Goal: Task Accomplishment & Management: Use online tool/utility

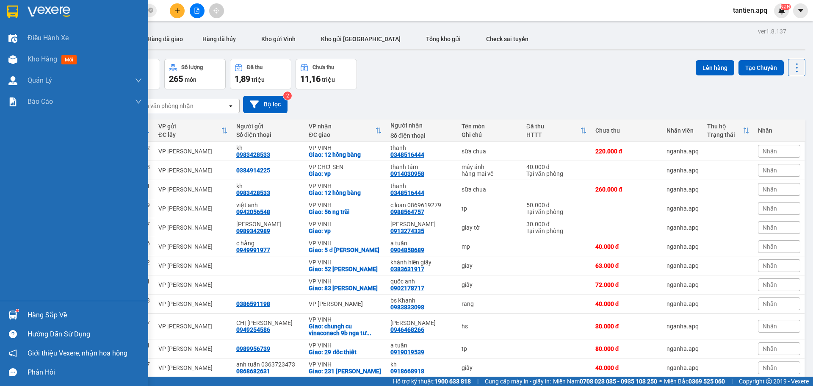
click at [47, 310] on div "Hàng sắp về" at bounding box center [85, 315] width 114 height 13
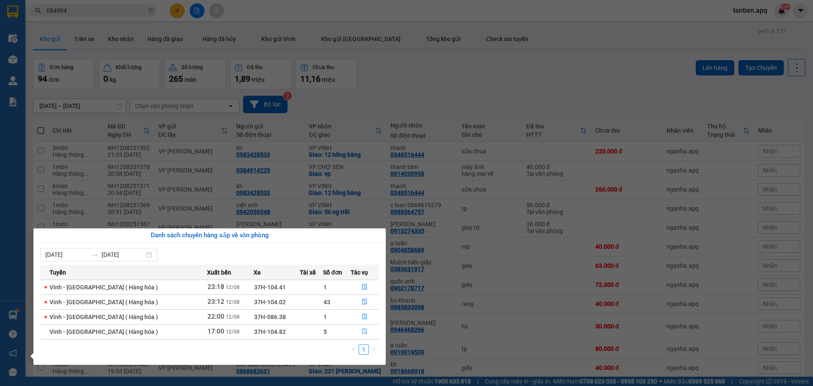
click at [362, 331] on icon "file-done" at bounding box center [364, 331] width 6 height 6
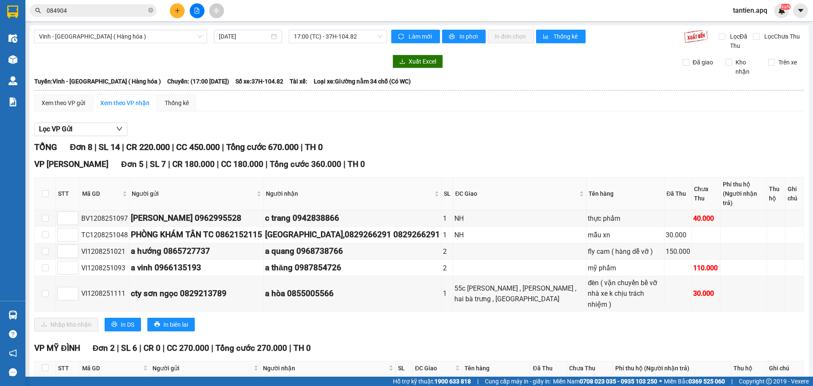
click at [531, 132] on div "Lọc VP Gửi" at bounding box center [418, 129] width 769 height 14
click at [47, 290] on input "checkbox" at bounding box center [45, 293] width 7 height 7
checkbox input "true"
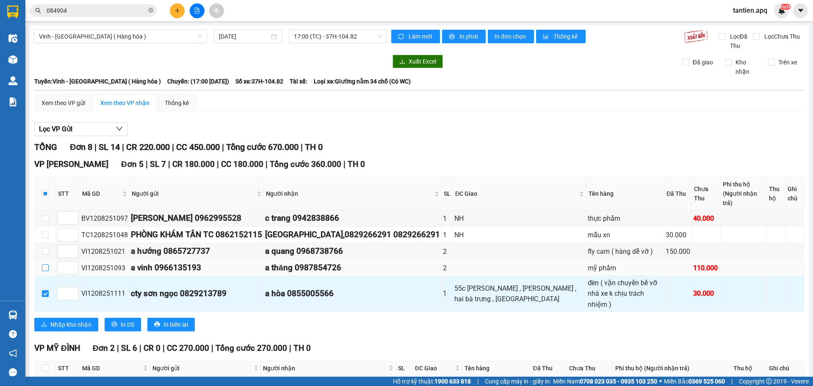
click at [45, 264] on input "checkbox" at bounding box center [45, 267] width 7 height 7
checkbox input "true"
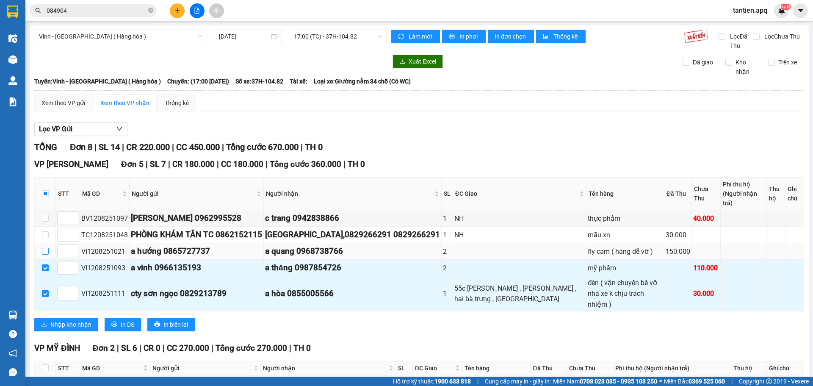
click at [45, 248] on input "checkbox" at bounding box center [45, 251] width 7 height 7
checkbox input "true"
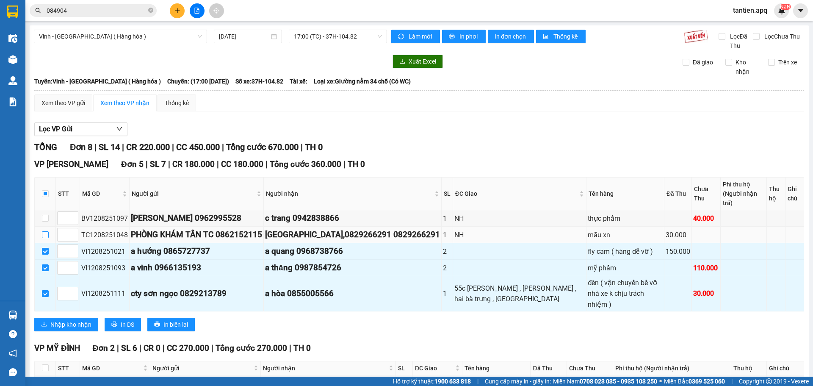
click at [47, 231] on input "checkbox" at bounding box center [45, 234] width 7 height 7
checkbox input "true"
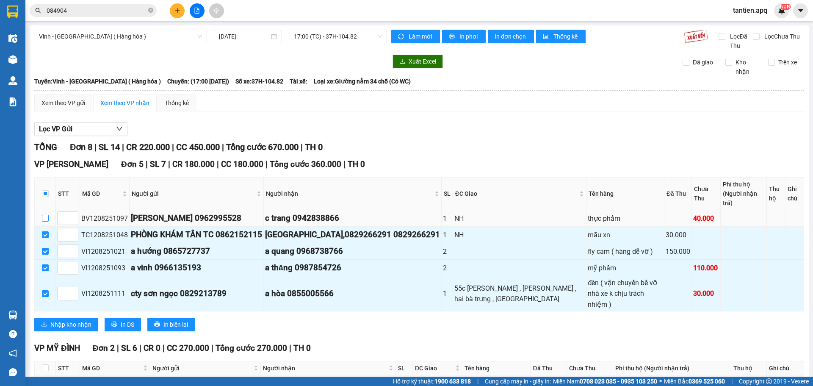
click at [47, 215] on input "checkbox" at bounding box center [45, 218] width 7 height 7
checkbox input "true"
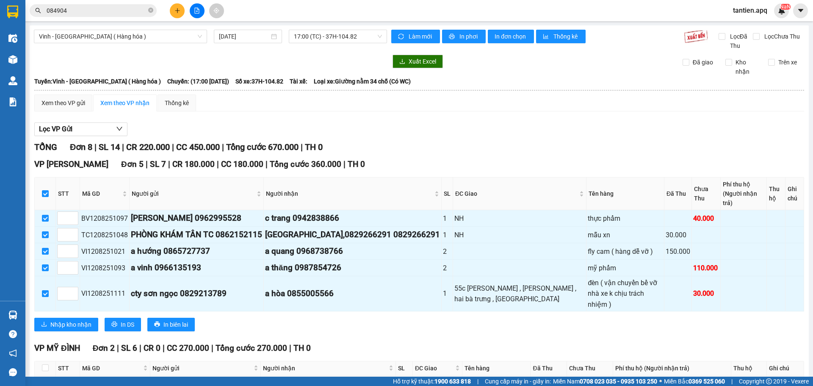
click at [452, 127] on div "Lọc VP Gửi" at bounding box center [418, 129] width 769 height 14
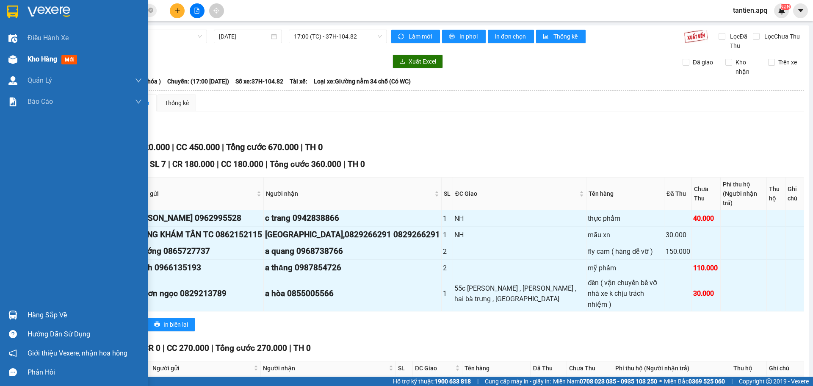
click at [71, 59] on span "mới" at bounding box center [69, 59] width 16 height 9
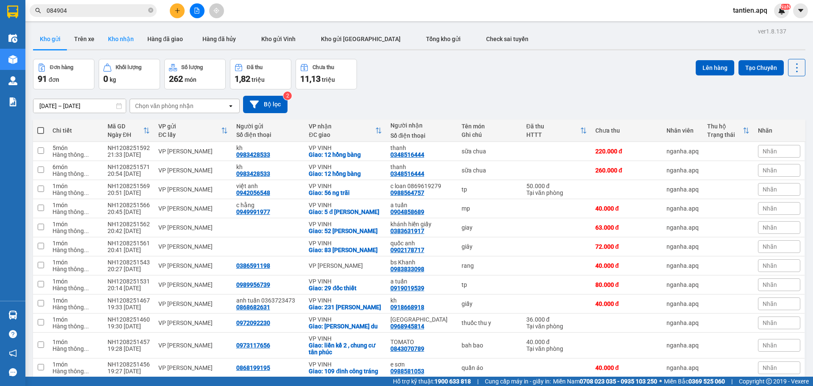
click at [117, 36] on button "Kho nhận" at bounding box center [120, 39] width 39 height 20
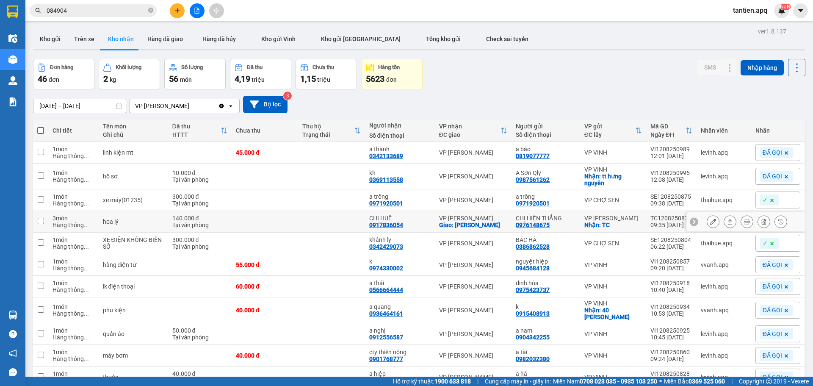
click at [356, 225] on td at bounding box center [331, 222] width 66 height 22
checkbox input "true"
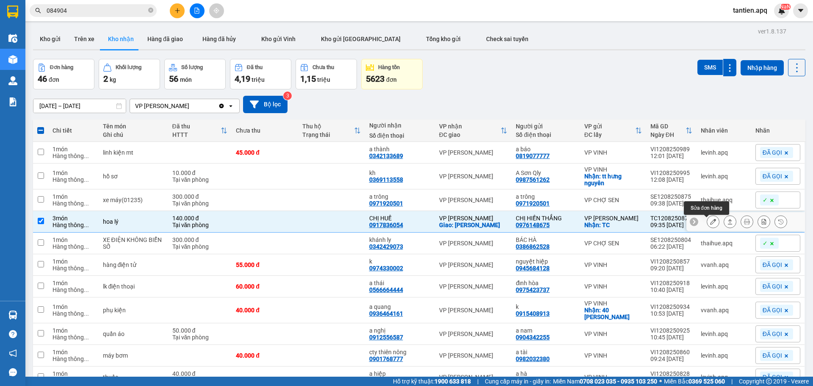
click at [709, 223] on button at bounding box center [713, 221] width 12 height 15
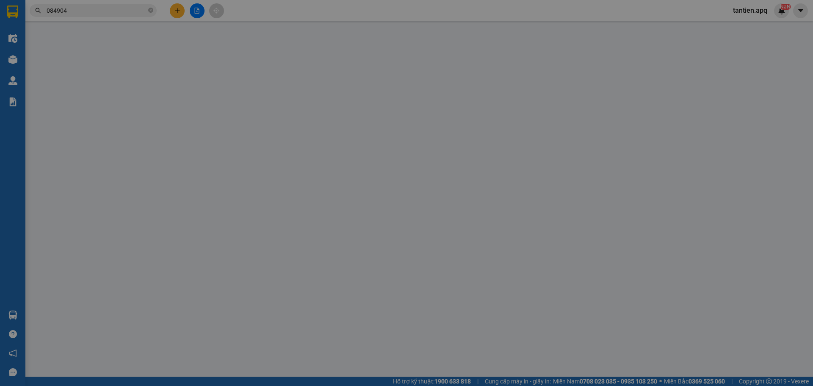
type input "0976148675"
type input "CHỊ HIỀN THẮNG"
checkbox input "true"
type input "TC"
type input "0917836054"
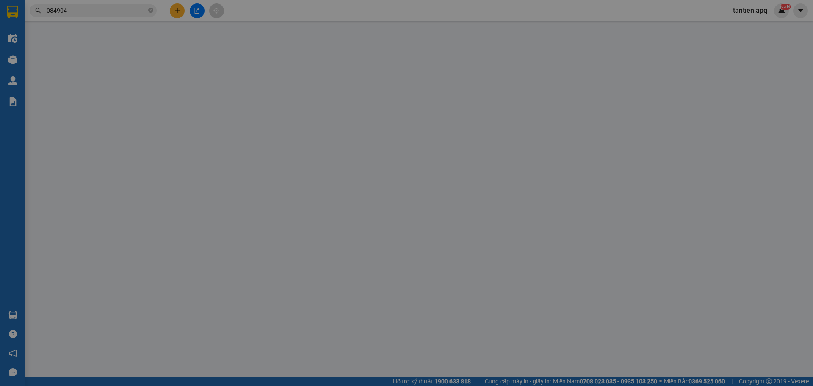
type input "CHỊ HUẾ"
checkbox input "true"
type input "NGỌC HỒI"
type input "140.000"
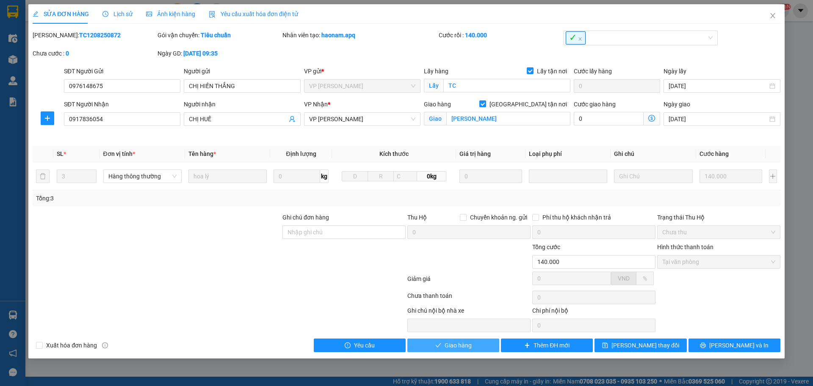
click at [460, 345] on span "Giao hàng" at bounding box center [457, 344] width 27 height 9
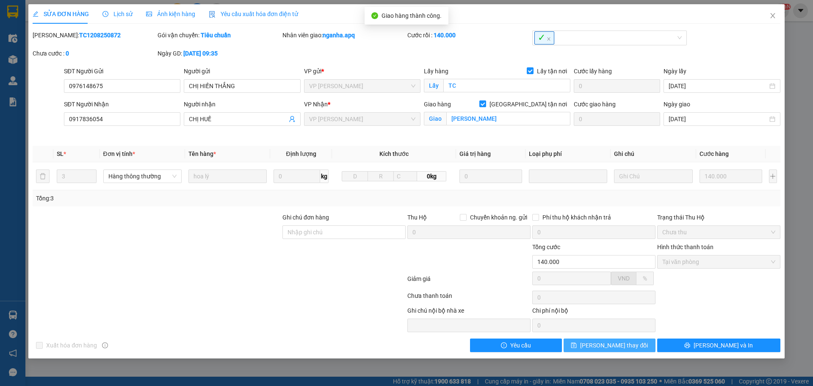
drag, startPoint x: 637, startPoint y: 342, endPoint x: 632, endPoint y: 328, distance: 14.1
click at [637, 342] on button "Lưu thay đổi" at bounding box center [609, 345] width 92 height 14
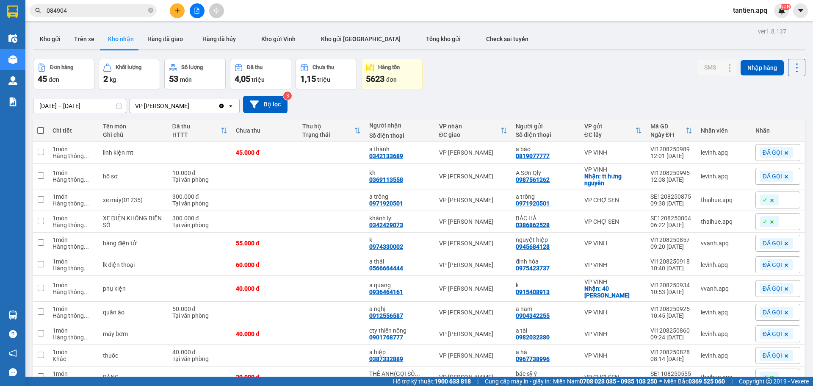
click at [499, 93] on div "01/01/2025 – 12/08/2025 Press the down arrow key to interact with the calendar …" at bounding box center [419, 104] width 772 height 30
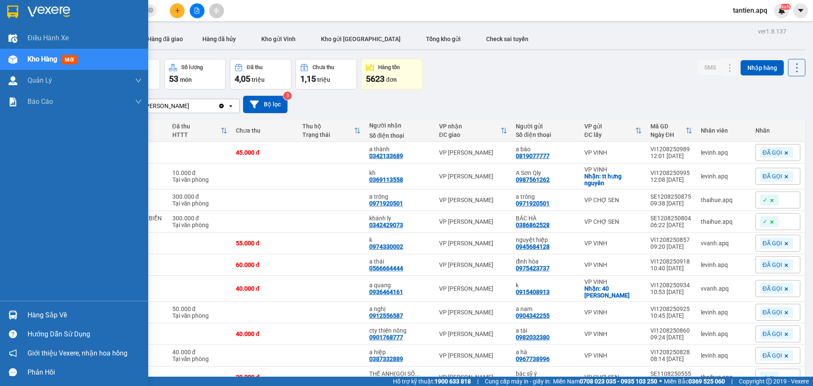
click at [33, 13] on img at bounding box center [49, 12] width 43 height 13
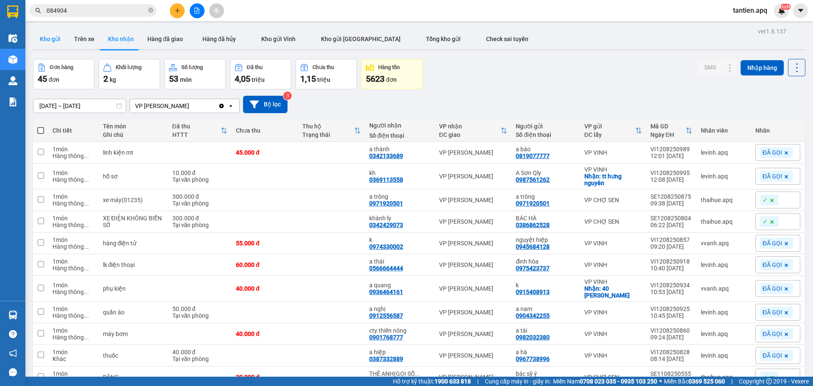
click at [49, 40] on button "Kho gửi" at bounding box center [50, 39] width 34 height 20
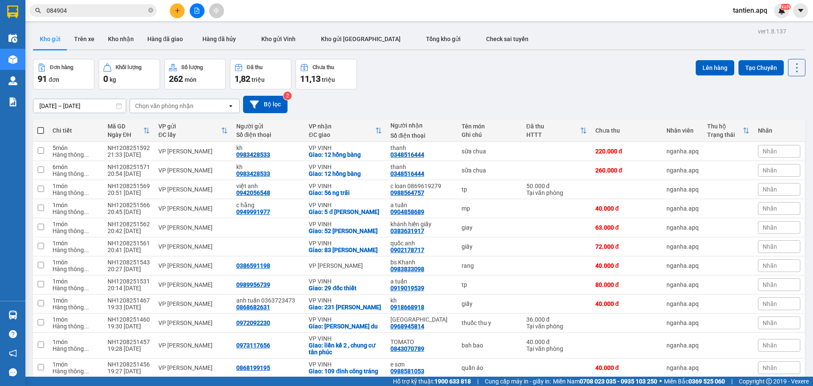
click at [578, 76] on div "Đơn hàng 91 đơn Khối lượng 0 kg Số lượng 262 món Đã thu 1,82 triệu Chưa thu 11,…" at bounding box center [419, 74] width 772 height 30
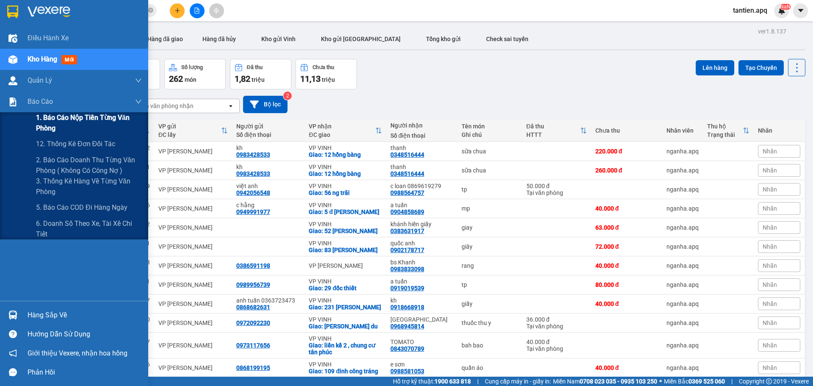
click at [70, 127] on span "1. Báo cáo nộp tiền từng văn phòng" at bounding box center [89, 122] width 106 height 21
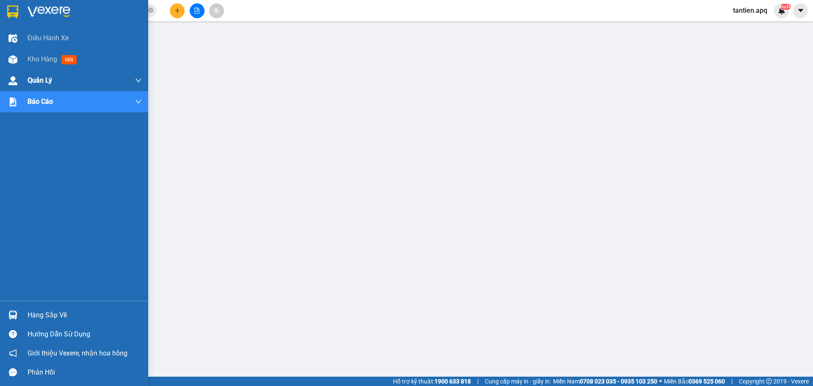
drag, startPoint x: 28, startPoint y: 64, endPoint x: 52, endPoint y: 87, distance: 33.3
click at [28, 64] on div "Kho hàng mới" at bounding box center [54, 59] width 52 height 11
click at [65, 58] on span "mới" at bounding box center [68, 59] width 15 height 9
click at [28, 61] on span "Kho hàng" at bounding box center [43, 59] width 30 height 8
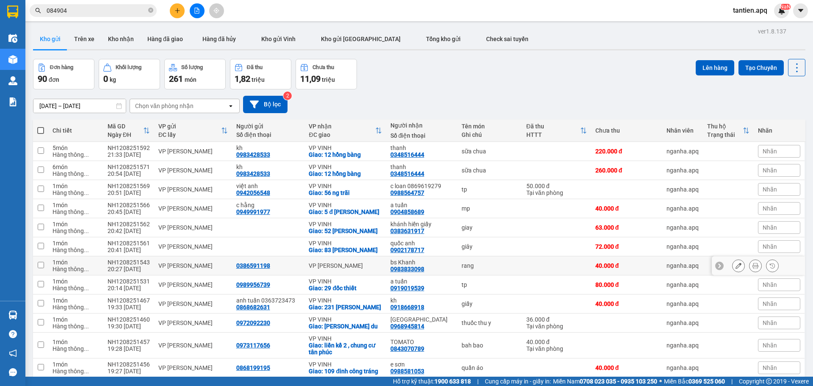
click at [499, 267] on td "rang" at bounding box center [489, 265] width 65 height 19
checkbox input "true"
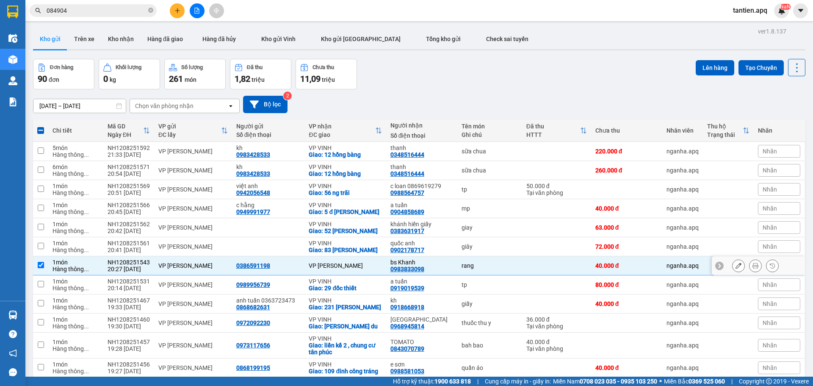
click at [265, 269] on div "0386591198" at bounding box center [253, 265] width 34 height 7
copy div "0386591198"
click at [119, 9] on input "084904" at bounding box center [97, 10] width 100 height 9
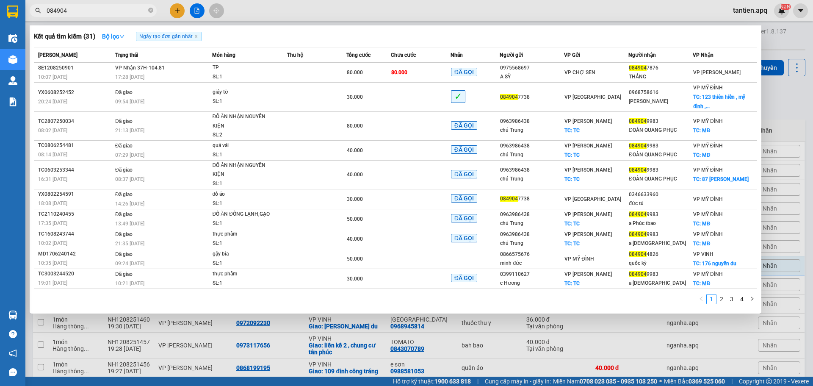
click at [119, 9] on input "084904" at bounding box center [97, 10] width 100 height 9
paste input "386591198"
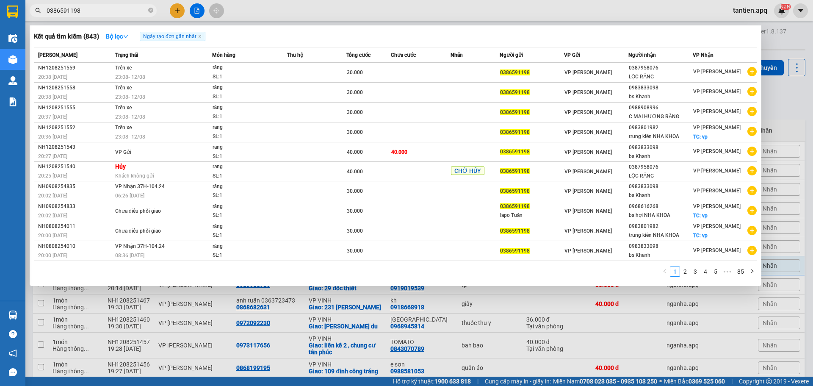
click at [382, 15] on div at bounding box center [406, 193] width 813 height 386
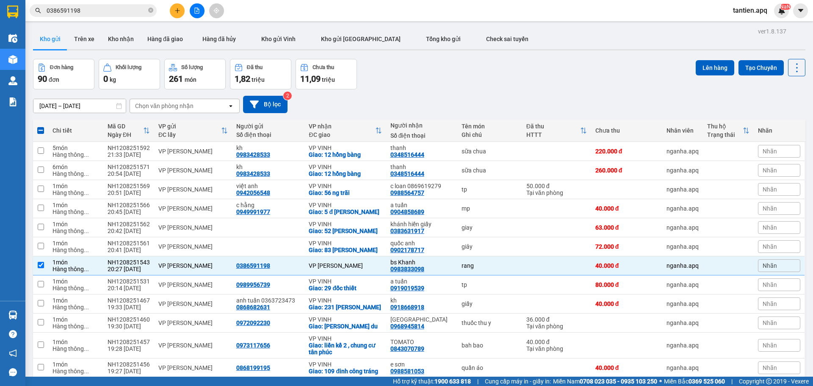
drag, startPoint x: 449, startPoint y: 86, endPoint x: 443, endPoint y: 87, distance: 6.0
click at [449, 86] on div "Đơn hàng 90 đơn Khối lượng 0 kg Số lượng 261 món Đã thu 1,82 triệu Chưa thu 11,…" at bounding box center [419, 74] width 772 height 30
click at [490, 80] on div "Đơn hàng 90 đơn Khối lượng 0 kg Số lượng 261 món Đã thu 1,82 triệu Chưa thu 11,…" at bounding box center [419, 74] width 772 height 30
click at [578, 81] on div "Đơn hàng 90 đơn Khối lượng 0 kg Số lượng 261 món Đã thu 1,82 triệu Chưa thu 11,…" at bounding box center [419, 74] width 772 height 30
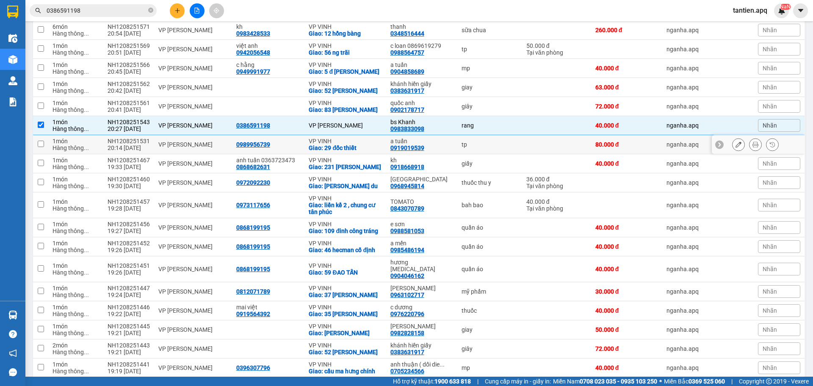
scroll to position [71, 0]
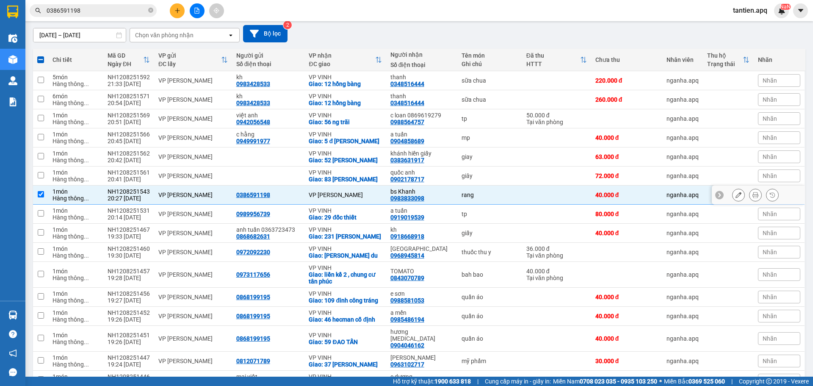
click at [394, 201] on div "0983833098" at bounding box center [407, 198] width 34 height 7
copy div "0983833098"
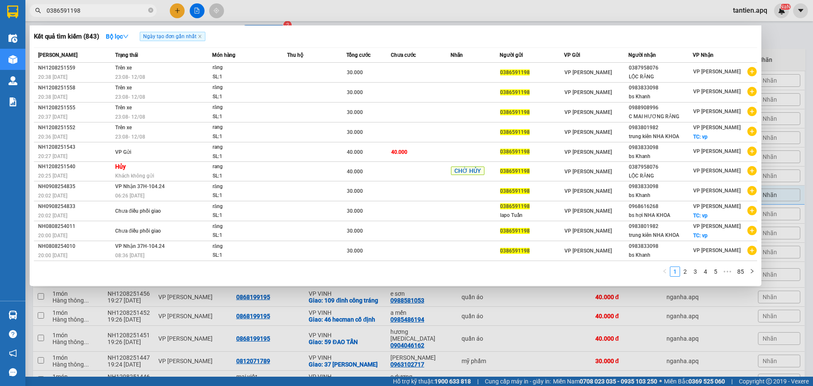
click at [122, 13] on input "0386591198" at bounding box center [97, 10] width 100 height 9
paste input "9838330"
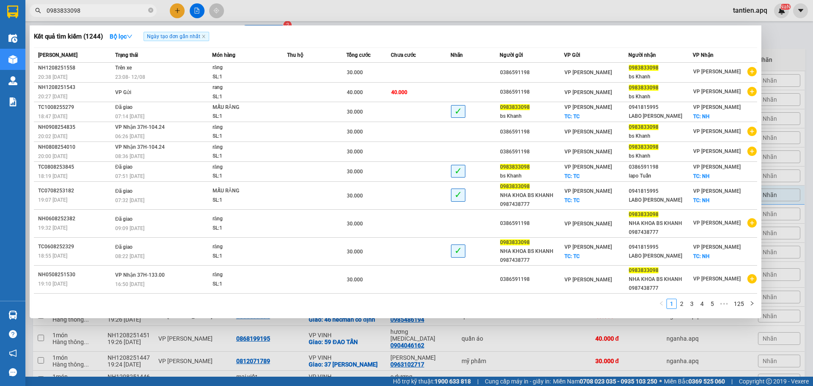
click at [447, 5] on div at bounding box center [406, 193] width 813 height 386
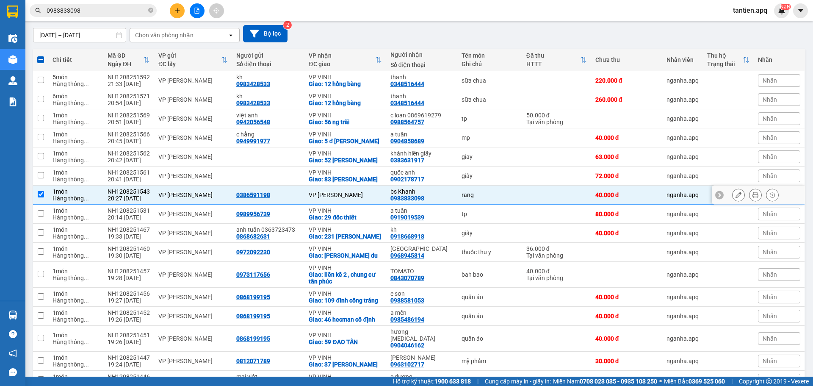
click at [262, 198] on div "0386591198" at bounding box center [253, 194] width 34 height 7
copy div "0386591198"
click at [124, 10] on input "0983833098" at bounding box center [97, 10] width 100 height 9
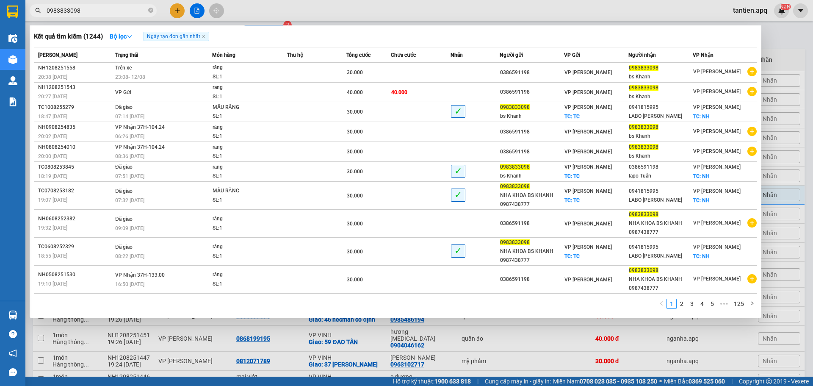
click at [124, 10] on input "0983833098" at bounding box center [97, 10] width 100 height 9
paste input "3865911"
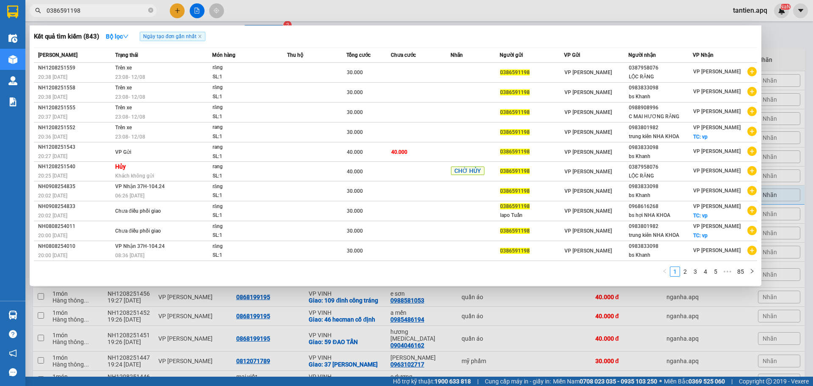
type input "0386591198"
click at [410, 5] on div at bounding box center [406, 193] width 813 height 386
click at [95, 8] on input "0386591198" at bounding box center [97, 10] width 100 height 9
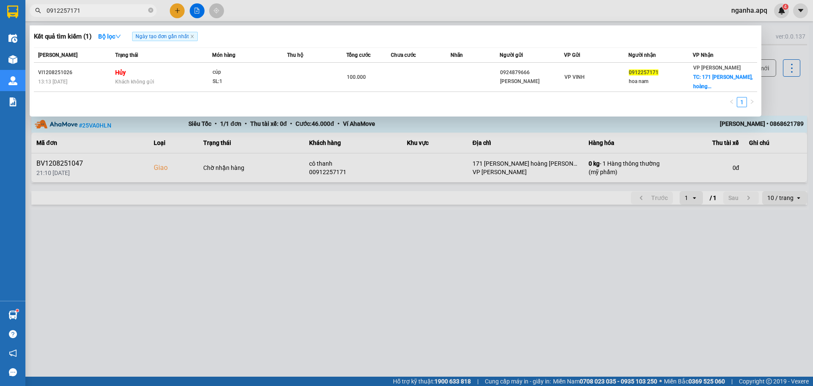
drag, startPoint x: 0, startPoint y: 0, endPoint x: 105, endPoint y: 9, distance: 104.9
click at [105, 9] on input "0912257171" at bounding box center [97, 10] width 100 height 9
paste input "83833098"
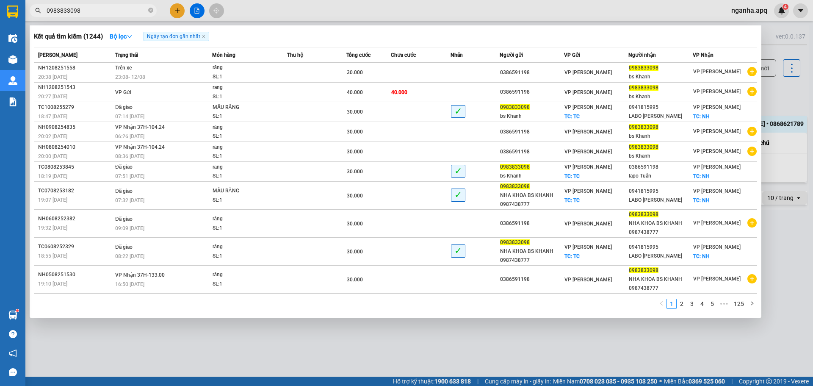
type input "0983833098"
click at [347, 6] on div at bounding box center [406, 193] width 813 height 386
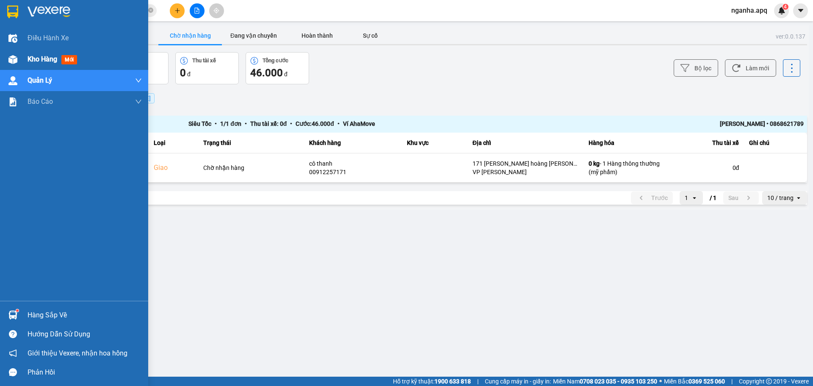
click at [36, 61] on span "Kho hàng" at bounding box center [43, 59] width 30 height 8
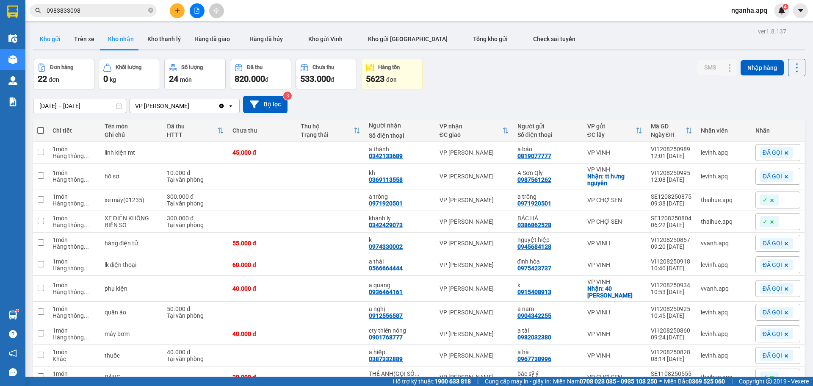
click at [49, 36] on button "Kho gửi" at bounding box center [50, 39] width 34 height 20
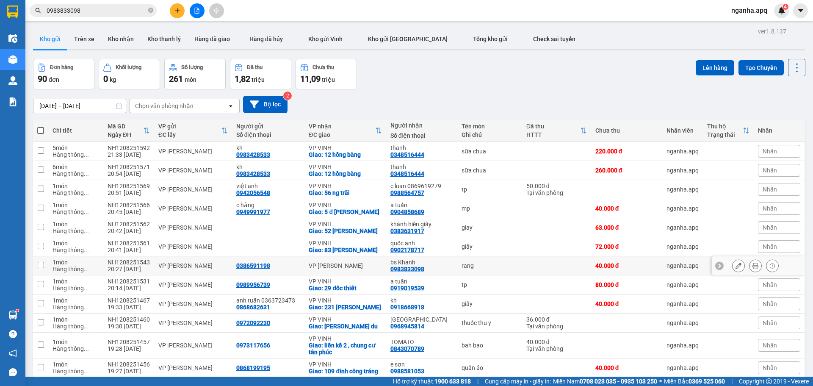
click at [480, 269] on div "rang" at bounding box center [489, 265] width 56 height 7
checkbox input "true"
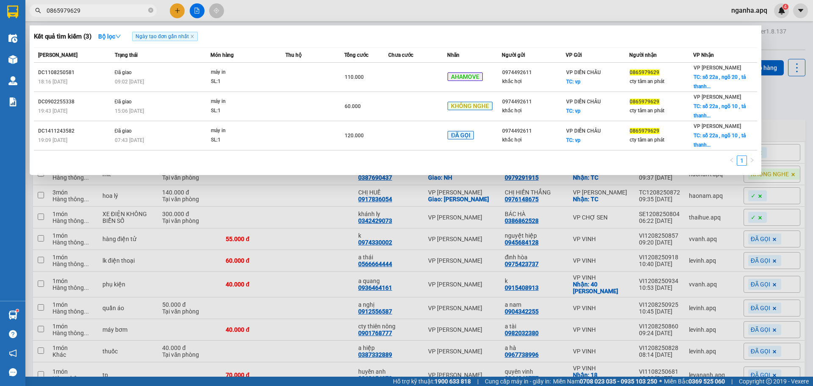
click at [756, 11] on div at bounding box center [406, 193] width 813 height 386
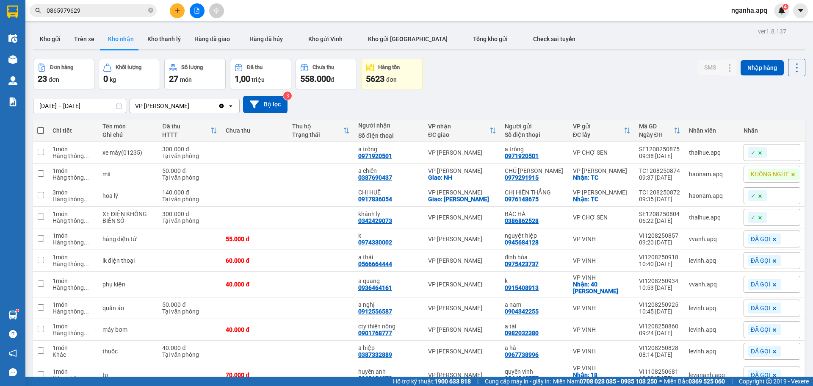
click at [748, 13] on span "nganha.apq" at bounding box center [749, 10] width 50 height 11
click at [750, 23] on span "Đăng xuất" at bounding box center [755, 26] width 36 height 9
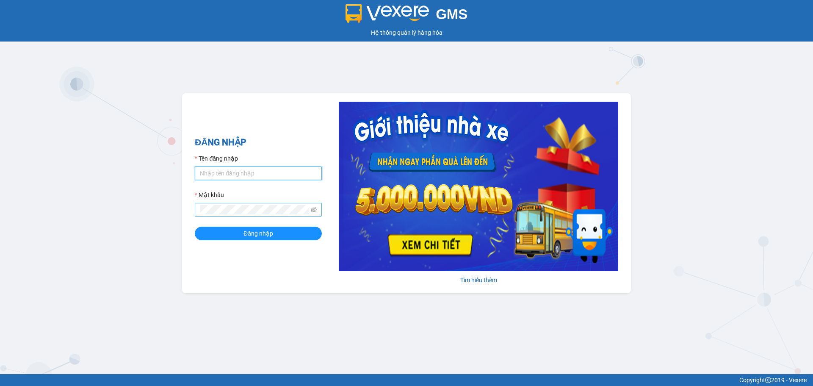
type input "tuananh.apq"
click at [313, 207] on icon "eye-invisible" at bounding box center [314, 210] width 6 height 6
click at [195, 226] on button "Đăng nhập" at bounding box center [258, 233] width 127 height 14
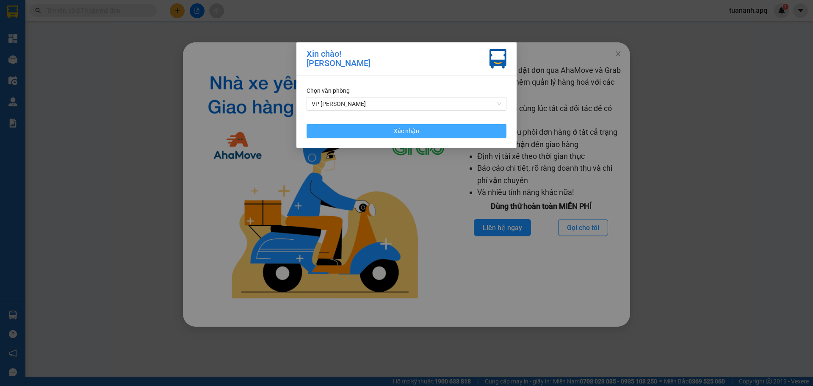
click at [447, 136] on button "Xác nhận" at bounding box center [406, 131] width 200 height 14
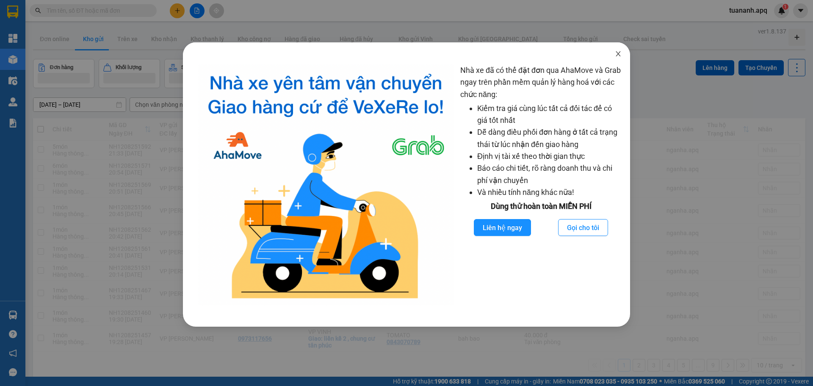
click at [621, 56] on icon "close" at bounding box center [618, 53] width 7 height 7
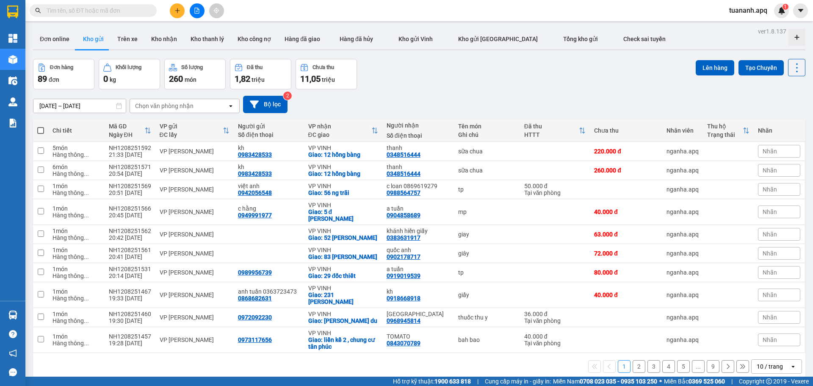
click at [646, 71] on div "Đơn hàng 89 đơn Khối lượng 0 kg Số lượng 260 món Đã thu 1,82 triệu Chưa thu 11,…" at bounding box center [419, 74] width 772 height 30
click at [782, 359] on div "10 / trang" at bounding box center [770, 366] width 38 height 14
click at [772, 336] on span "100 / trang" at bounding box center [766, 340] width 30 height 8
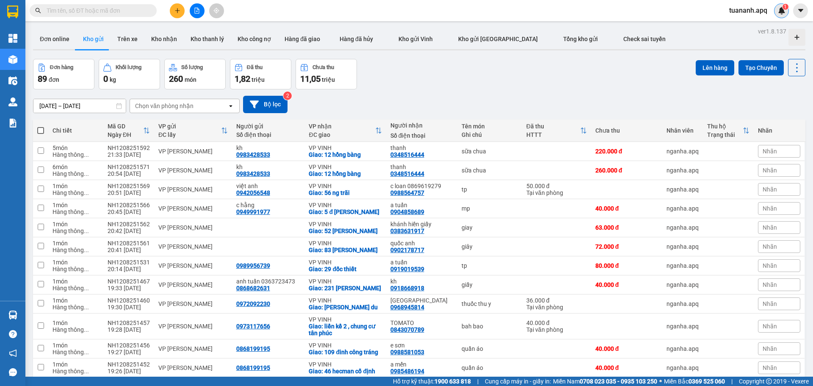
click at [784, 10] on img at bounding box center [782, 11] width 8 height 8
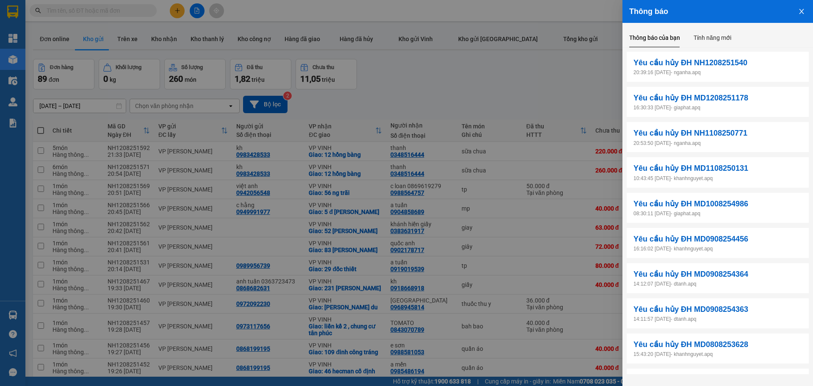
drag, startPoint x: 438, startPoint y: 82, endPoint x: 298, endPoint y: 11, distance: 157.5
click at [438, 80] on div at bounding box center [406, 193] width 813 height 386
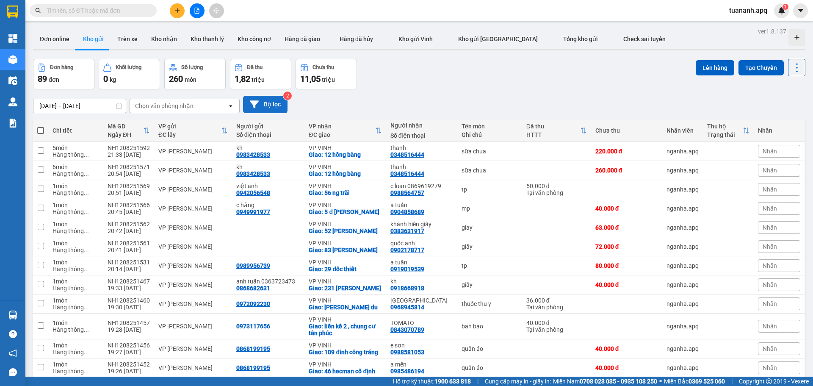
click at [274, 103] on button "Bộ lọc" at bounding box center [265, 104] width 44 height 17
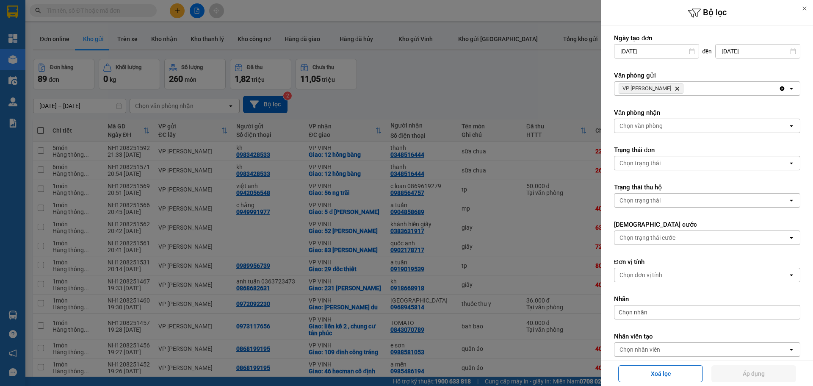
click at [712, 89] on div "VP NGỌC HỒI Delete" at bounding box center [696, 89] width 164 height 14
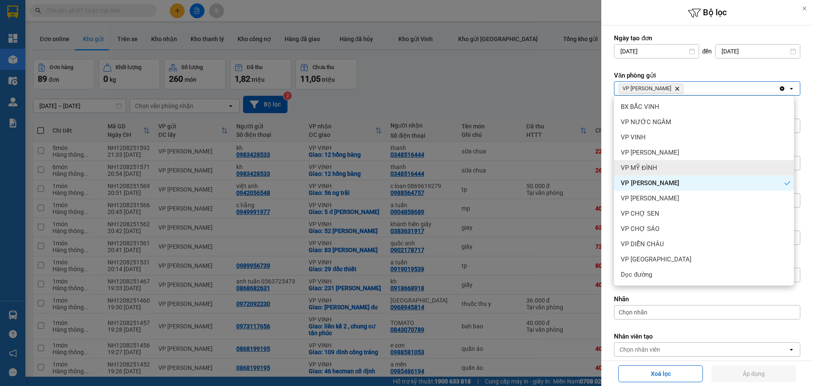
click at [680, 163] on div "VP MỸ ĐÌNH" at bounding box center [704, 167] width 180 height 15
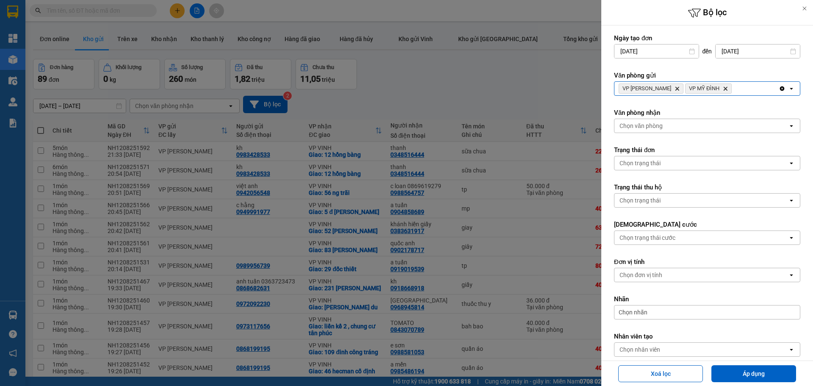
click at [734, 91] on div "VP NGỌC HỒI Delete VP MỸ ĐÌNH Delete" at bounding box center [696, 89] width 164 height 14
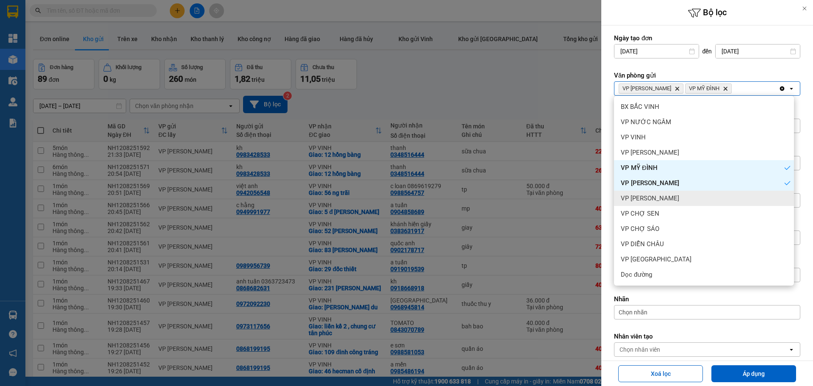
drag, startPoint x: 690, startPoint y: 193, endPoint x: 687, endPoint y: 184, distance: 9.5
click at [689, 193] on div "VP GIA LÂM" at bounding box center [704, 197] width 180 height 15
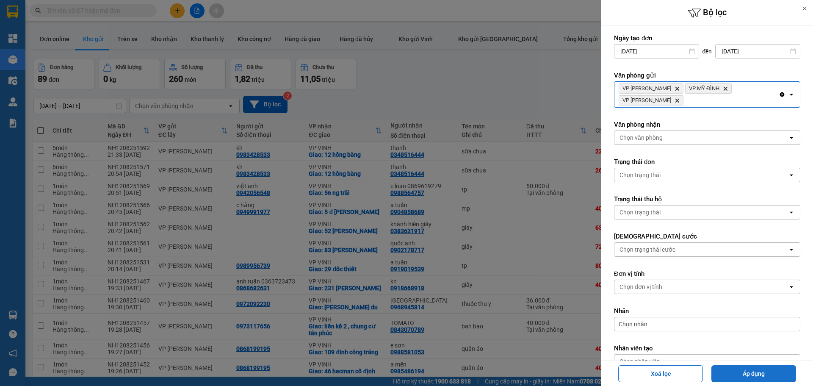
click at [734, 368] on button "Áp dụng" at bounding box center [753, 373] width 85 height 17
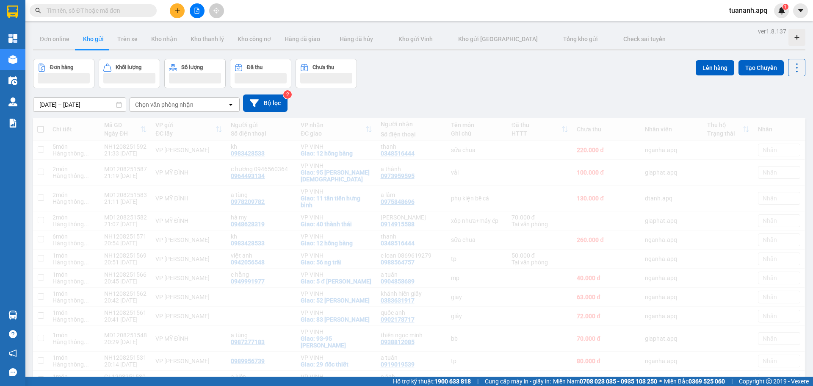
click at [211, 63] on div "Số lượng" at bounding box center [195, 67] width 52 height 8
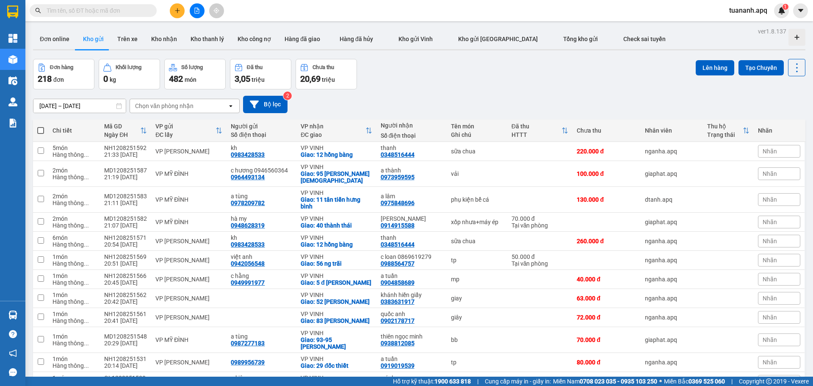
click at [203, 102] on div "Chọn văn phòng nhận" at bounding box center [178, 106] width 97 height 14
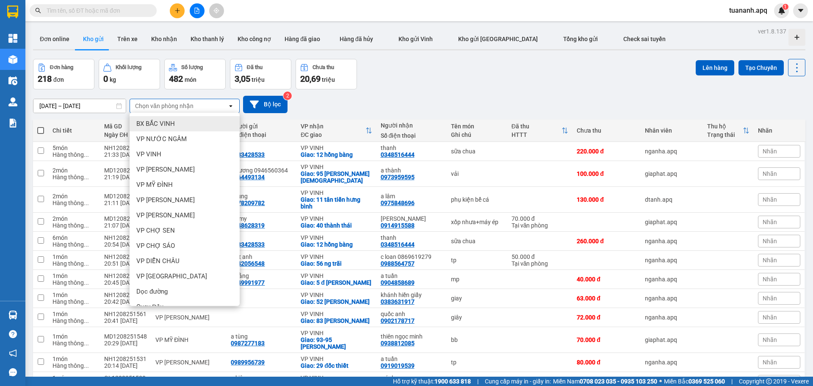
click at [201, 126] on div "BX BẮC VINH" at bounding box center [185, 123] width 110 height 15
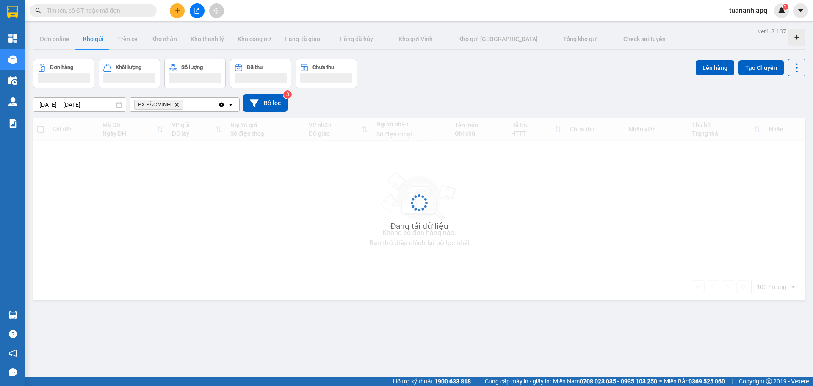
click at [202, 106] on div "BX BẮC VINH Delete" at bounding box center [174, 105] width 88 height 14
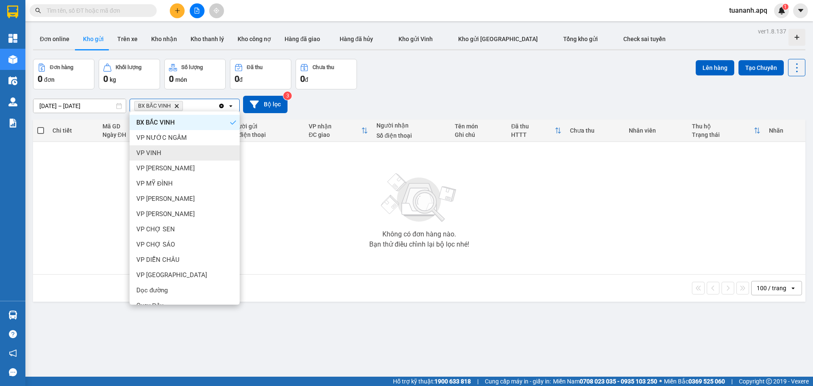
click at [196, 154] on div "VP VINH" at bounding box center [185, 152] width 110 height 15
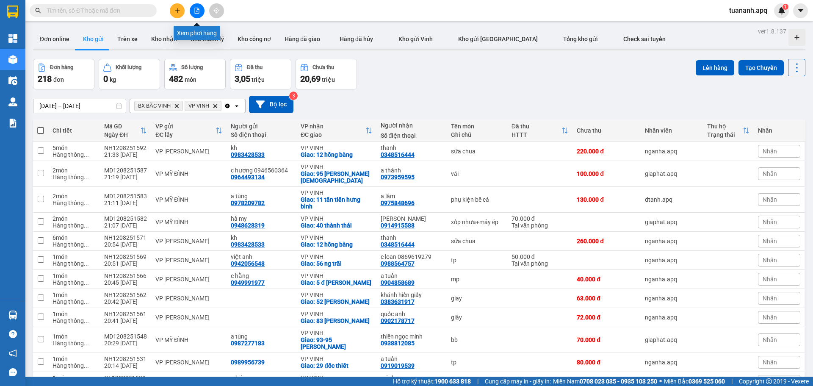
click at [194, 10] on icon "file-add" at bounding box center [197, 11] width 6 height 6
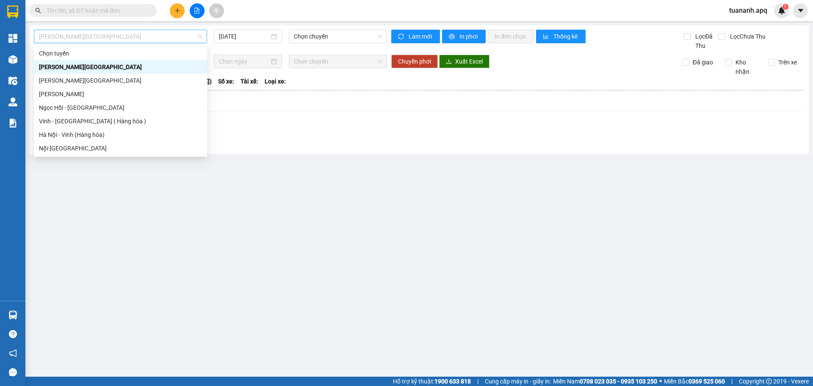
click at [152, 35] on span "Gia Lâm - Mỹ Đình" at bounding box center [120, 36] width 163 height 13
click at [142, 133] on div "Hà Nội - Vinh (Hàng hóa)" at bounding box center [120, 134] width 163 height 9
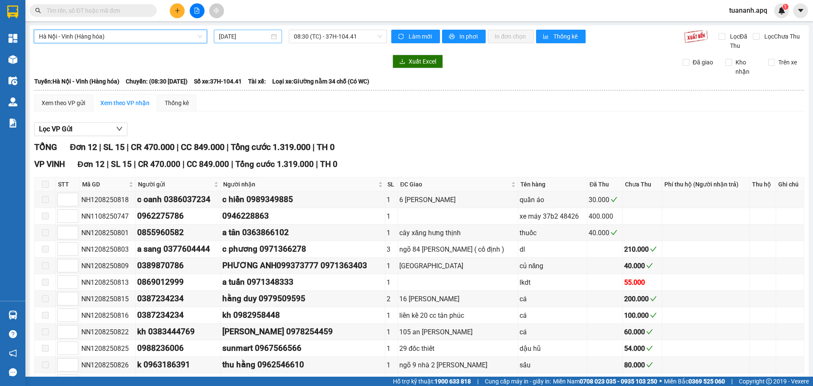
click at [234, 39] on input "12/08/2025" at bounding box center [244, 36] width 50 height 9
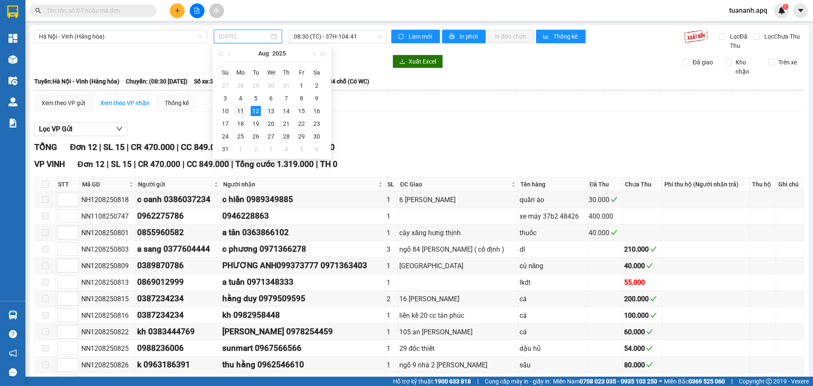
click at [243, 108] on div "11" at bounding box center [240, 111] width 10 height 10
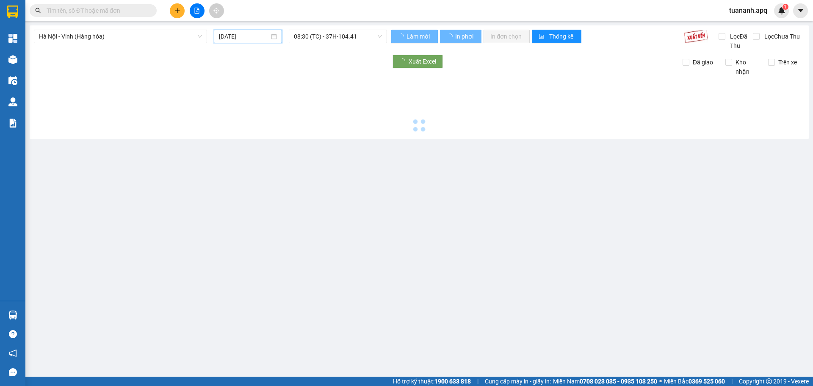
type input "11/08/2025"
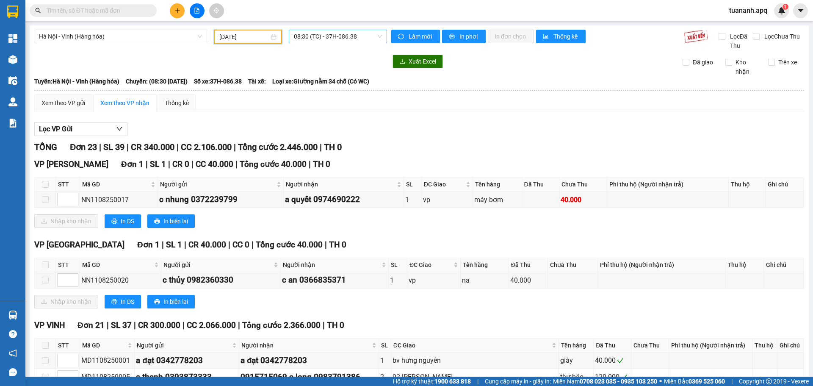
click at [355, 35] on span "08:30 (TC) - 37H-086.38" at bounding box center [338, 36] width 88 height 13
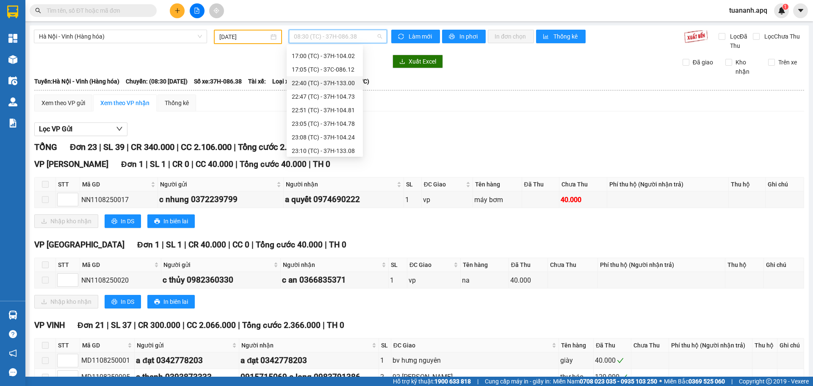
scroll to position [149, 0]
click at [337, 147] on div "23:30 (TC) - 37H-026.06" at bounding box center [325, 147] width 66 height 9
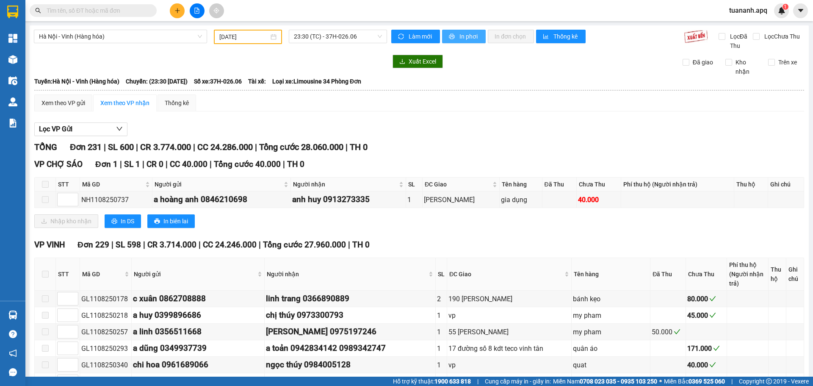
click at [463, 38] on span "In phơi" at bounding box center [468, 36] width 19 height 9
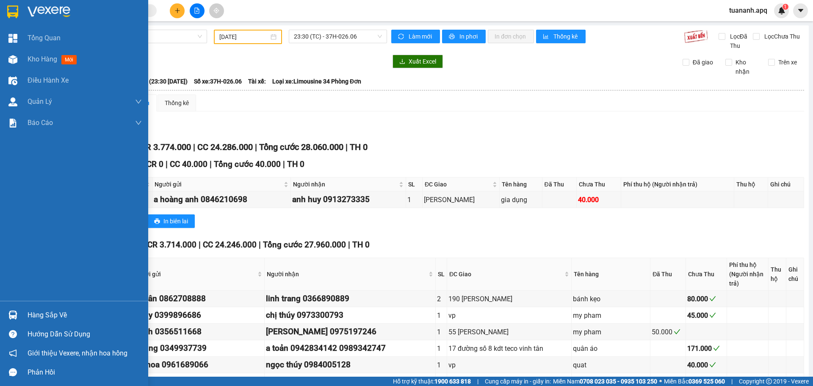
click at [15, 13] on img at bounding box center [12, 12] width 11 height 13
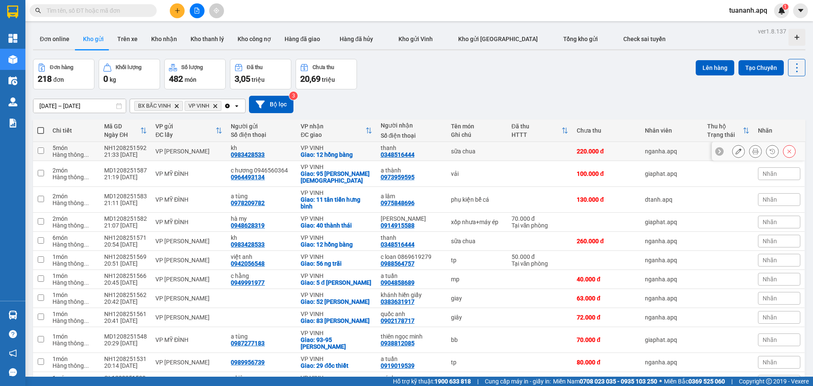
click at [256, 143] on td "kh 0983428533" at bounding box center [261, 151] width 70 height 19
checkbox input "true"
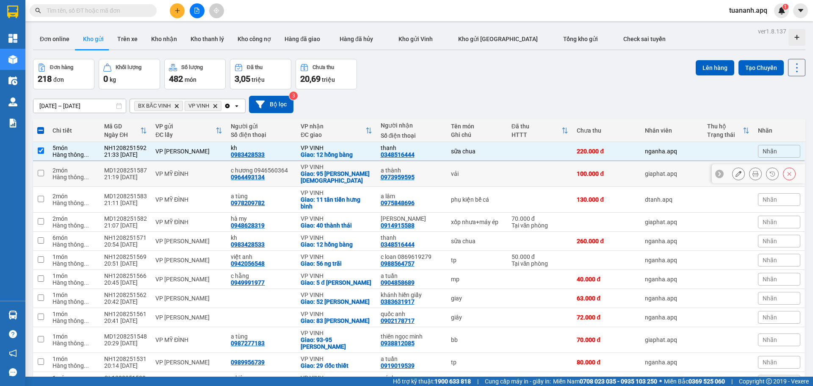
click at [273, 185] on td "c hương 0946560364 0964493134" at bounding box center [261, 174] width 70 height 26
checkbox input "true"
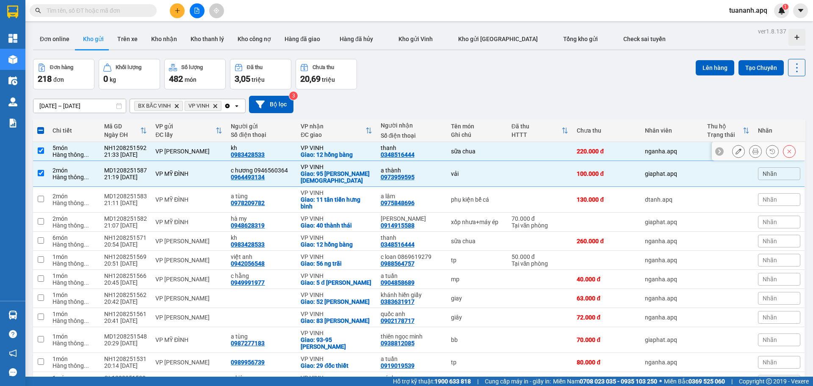
click at [290, 160] on td "kh 0983428533" at bounding box center [261, 151] width 70 height 19
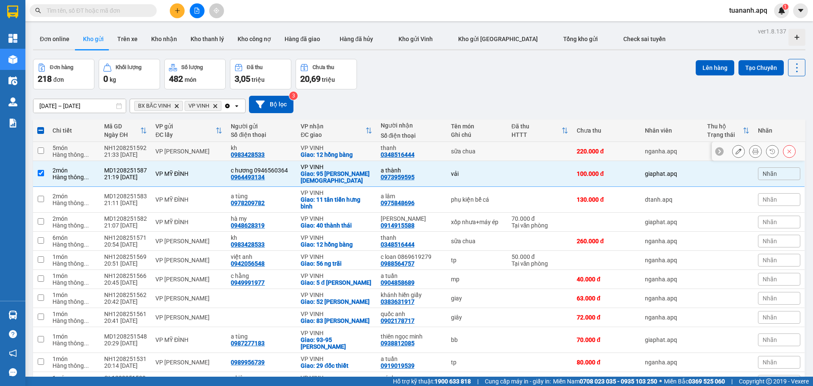
click at [428, 150] on div "thanh" at bounding box center [412, 147] width 62 height 7
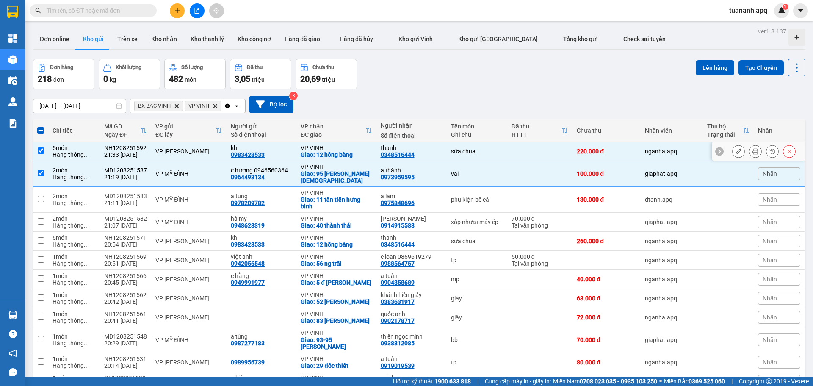
click at [558, 152] on td at bounding box center [540, 151] width 66 height 19
checkbox input "false"
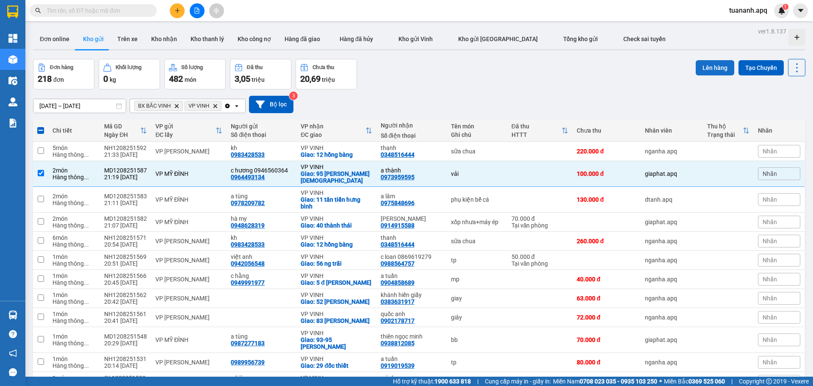
click at [704, 70] on button "Lên hàng" at bounding box center [714, 67] width 39 height 15
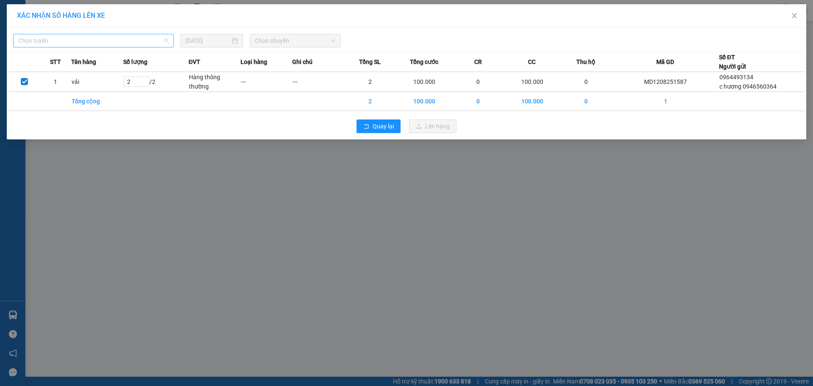
click at [144, 42] on span "Chọn tuyến" at bounding box center [93, 40] width 150 height 13
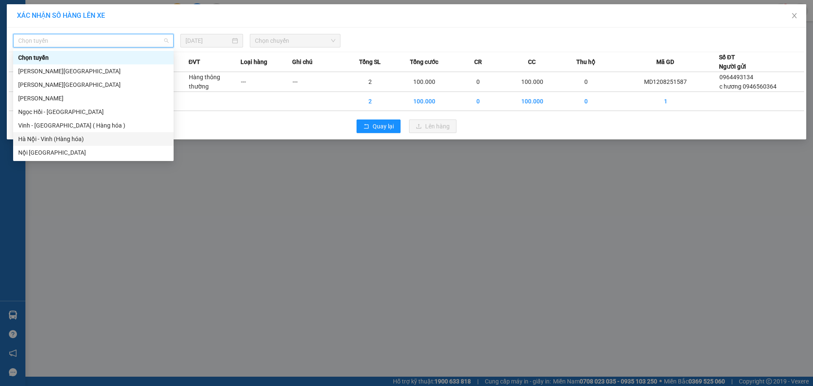
click at [90, 141] on div "Hà Nội - Vinh (Hàng hóa)" at bounding box center [93, 138] width 150 height 9
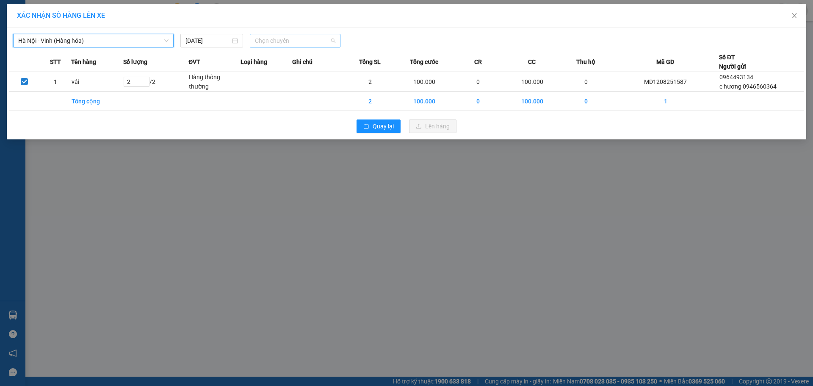
click at [290, 44] on span "Chọn chuyến" at bounding box center [295, 40] width 80 height 13
type input "2330"
click at [321, 74] on div "Thêm chuyến " 23:30 "" at bounding box center [295, 71] width 90 height 14
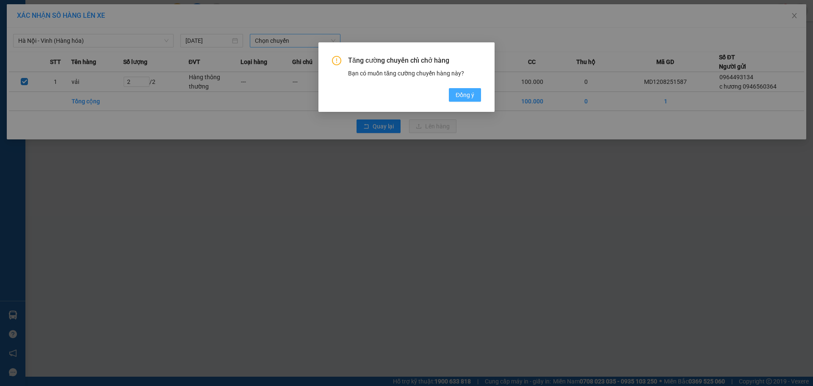
click at [462, 95] on span "Đồng ý" at bounding box center [464, 94] width 19 height 9
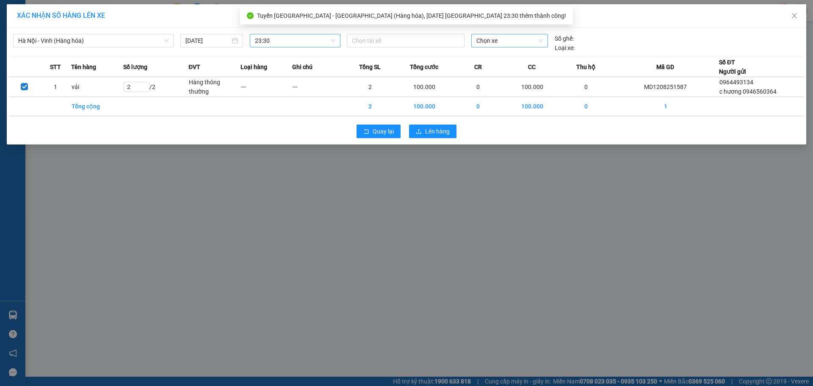
click at [529, 41] on span "Chọn xe" at bounding box center [509, 40] width 66 height 13
type input "9947"
click at [523, 58] on div "UN-9947" at bounding box center [509, 57] width 66 height 9
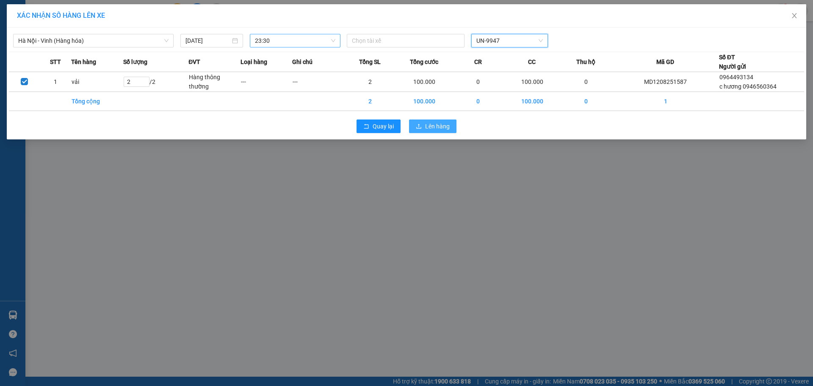
click at [427, 122] on span "Lên hàng" at bounding box center [437, 125] width 25 height 9
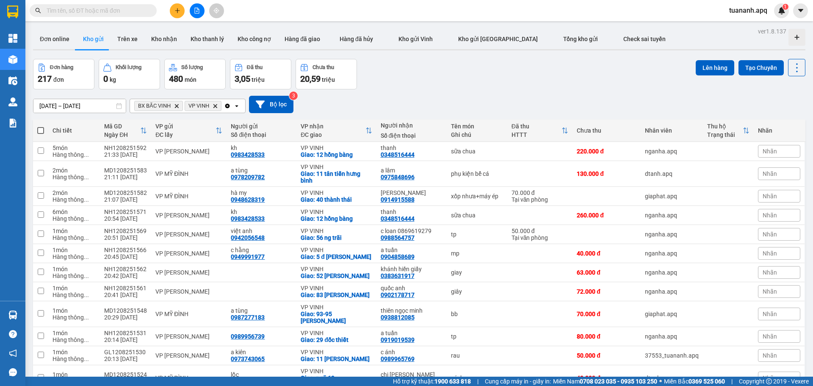
click at [43, 130] on span at bounding box center [40, 130] width 7 height 7
click at [41, 126] on input "checkbox" at bounding box center [41, 126] width 0 height 0
checkbox input "true"
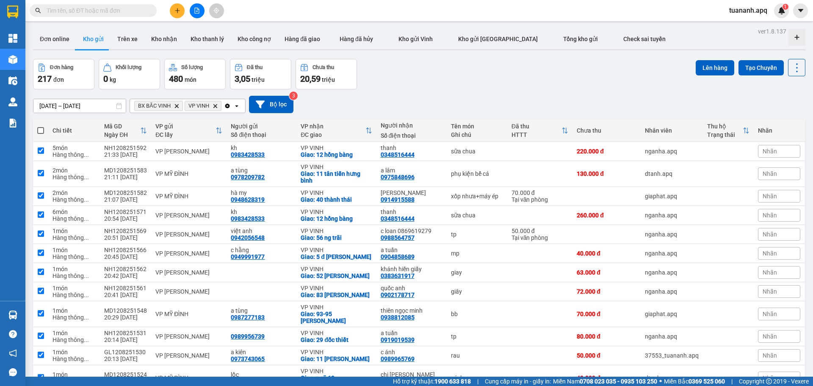
checkbox input "true"
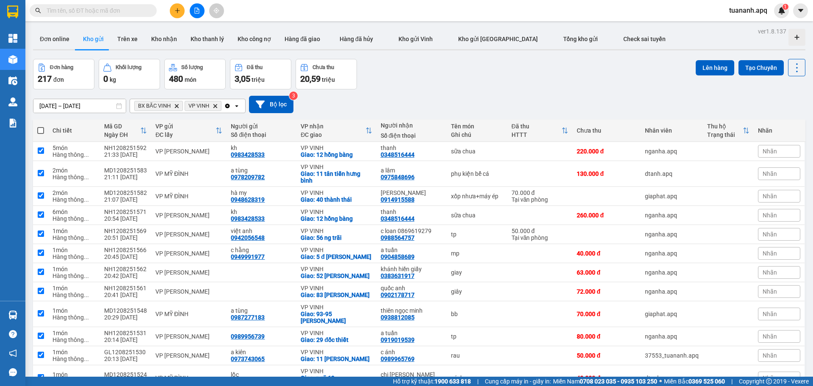
checkbox input "true"
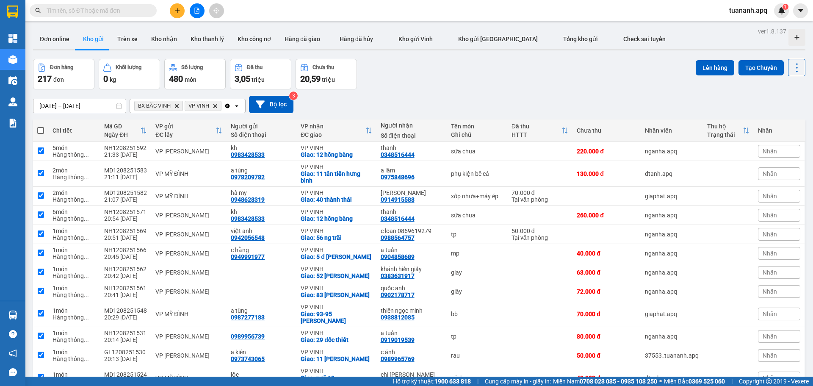
checkbox input "true"
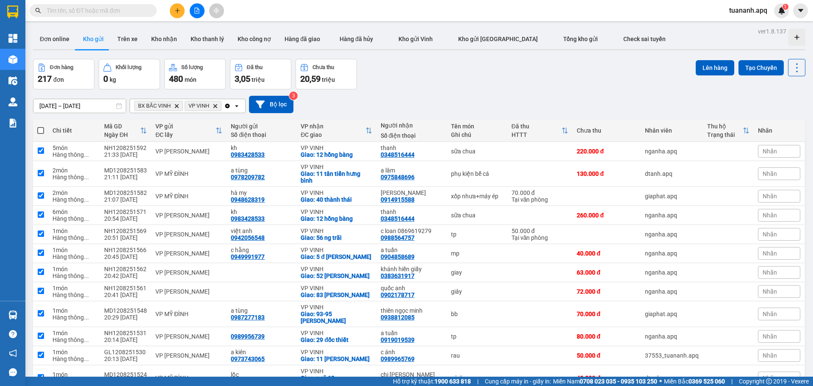
checkbox input "true"
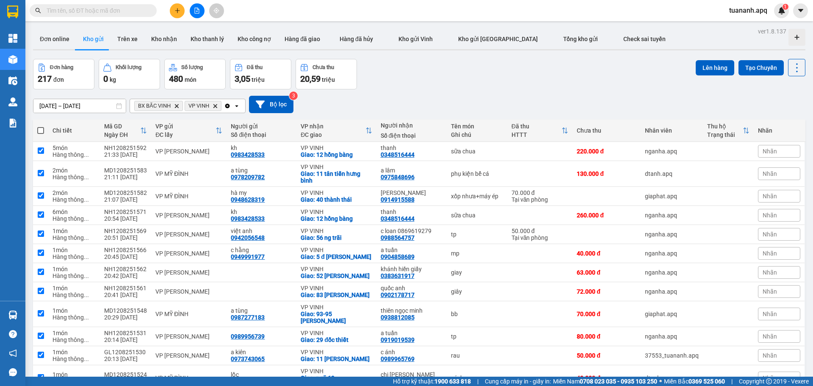
checkbox input "true"
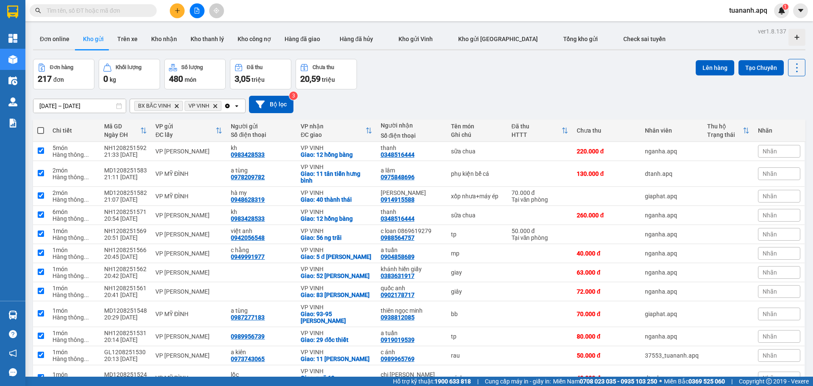
checkbox input "true"
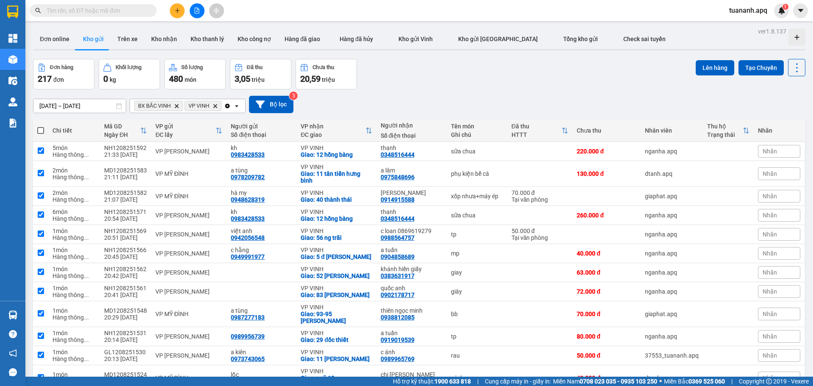
checkbox input "true"
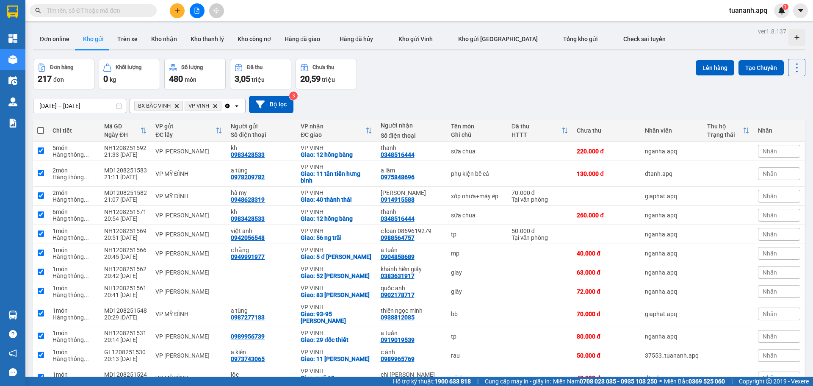
checkbox input "true"
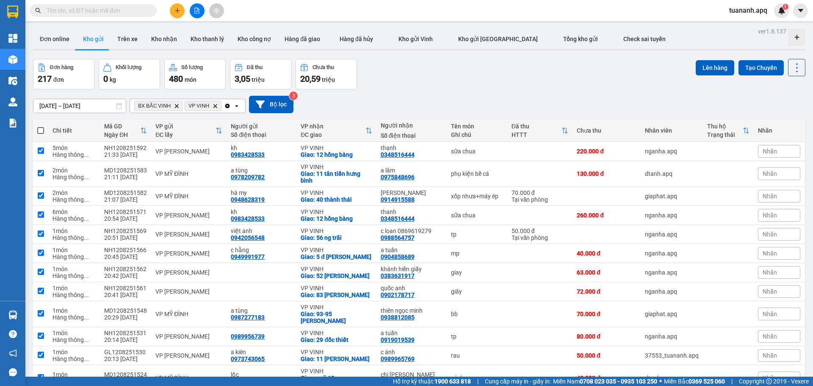
checkbox input "true"
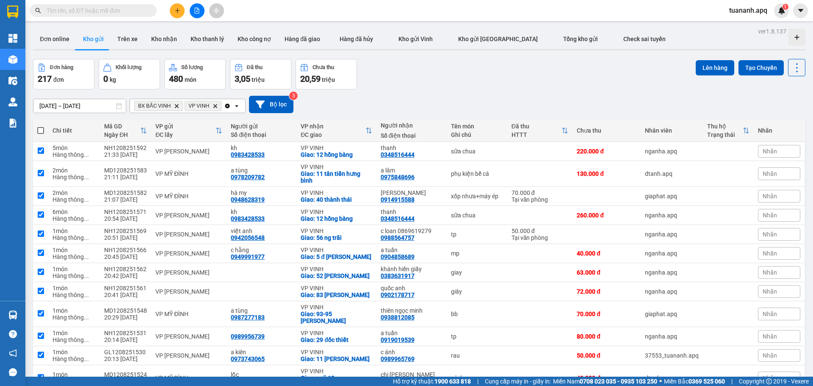
checkbox input "true"
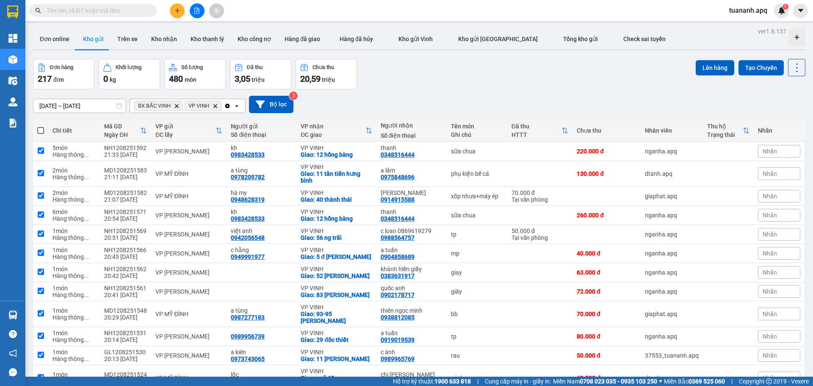
checkbox input "true"
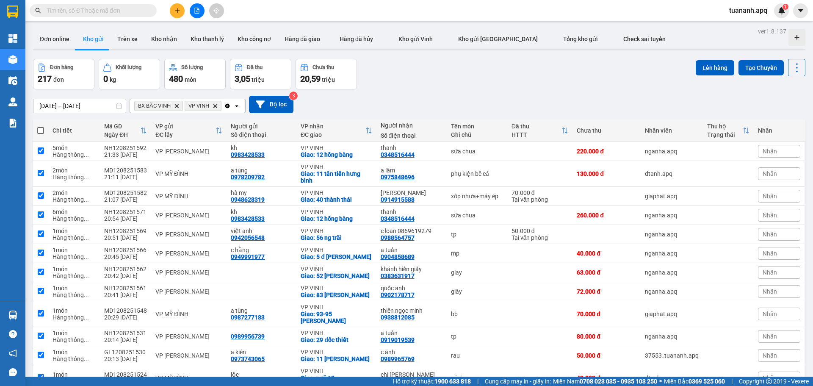
checkbox input "true"
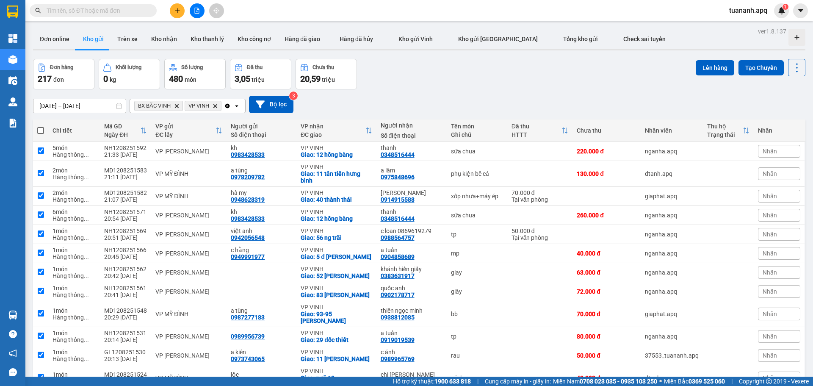
checkbox input "true"
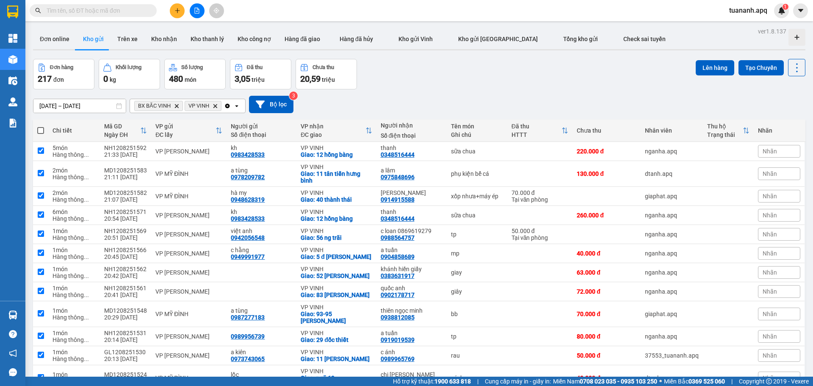
checkbox input "true"
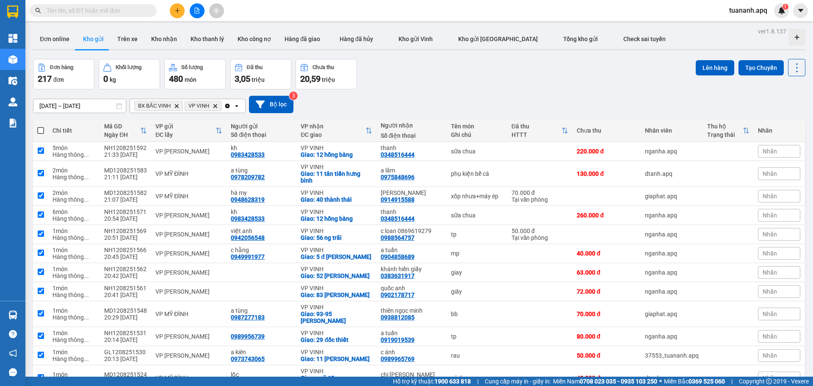
checkbox input "true"
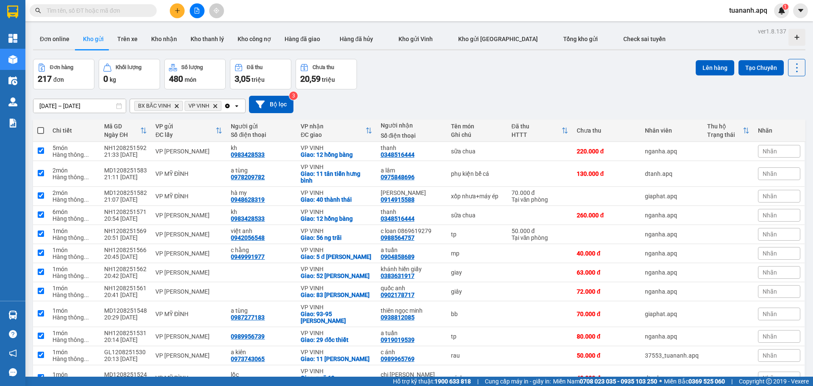
checkbox input "true"
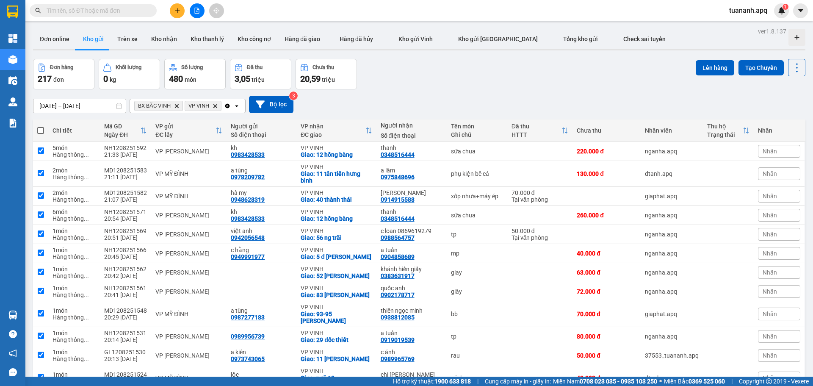
checkbox input "true"
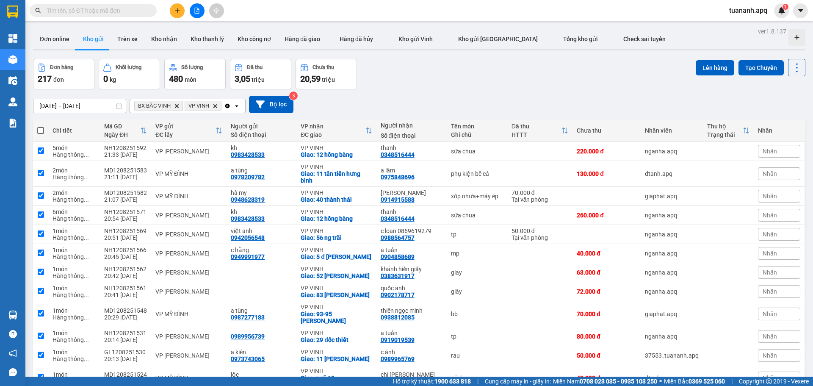
checkbox input "true"
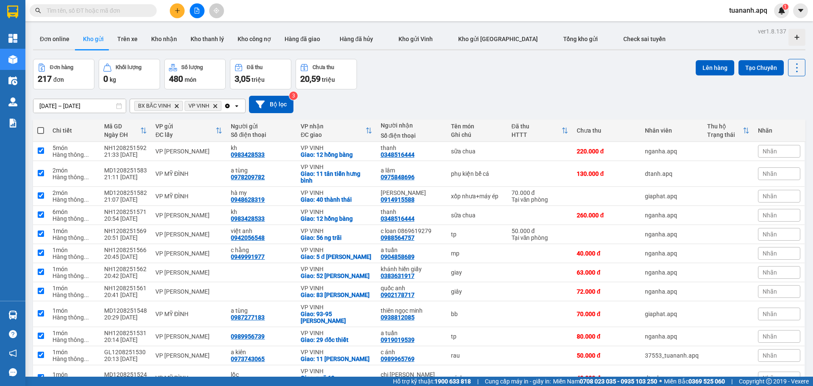
checkbox input "true"
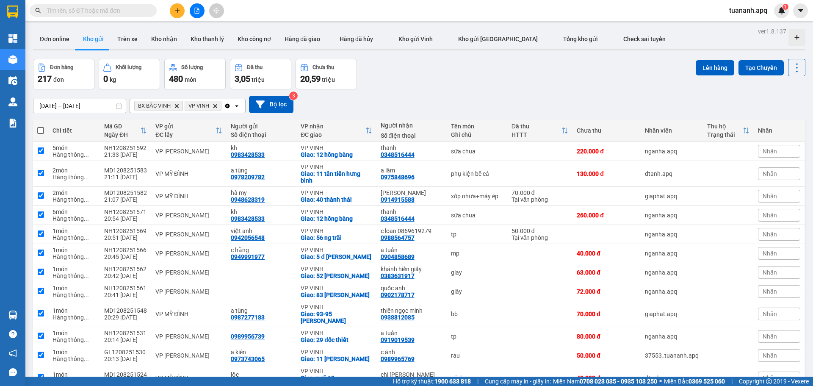
checkbox input "true"
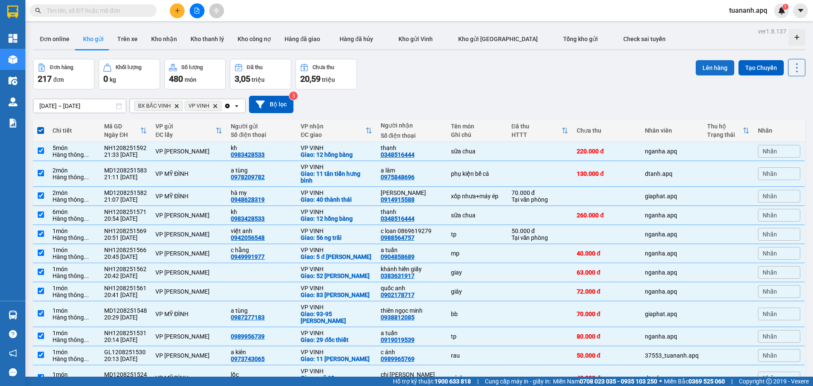
click at [712, 62] on button "Lên hàng" at bounding box center [714, 67] width 39 height 15
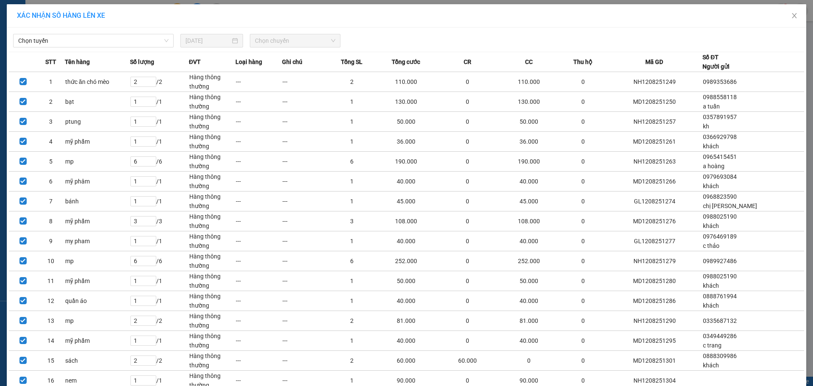
click at [75, 33] on div "Chọn tuyến 12/08/2025 Chọn chuyến" at bounding box center [406, 39] width 795 height 18
click at [88, 43] on span "Chọn tuyến" at bounding box center [93, 40] width 150 height 13
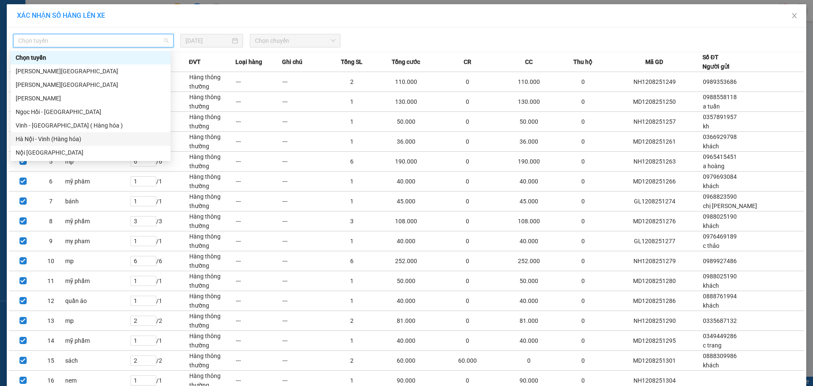
click at [78, 136] on div "Hà Nội - Vinh (Hàng hóa)" at bounding box center [91, 138] width 150 height 9
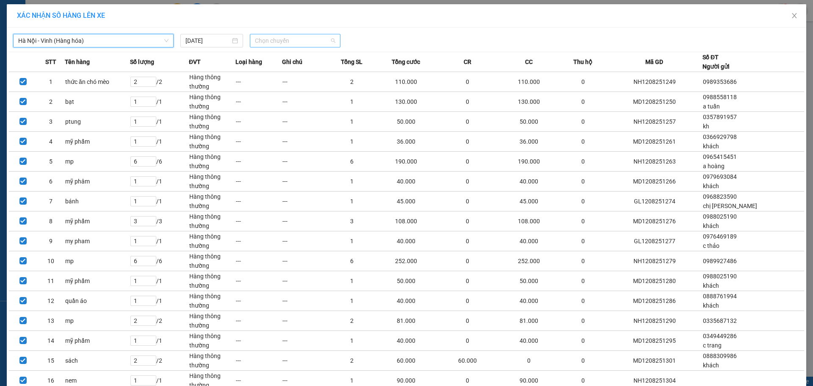
click at [302, 39] on span "Chọn chuyến" at bounding box center [295, 40] width 80 height 13
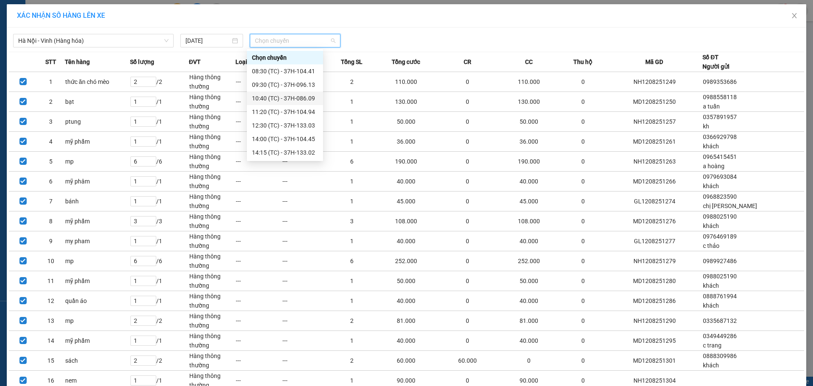
scroll to position [149, 0]
click at [284, 152] on div "23:30 (TC) - UN-9947" at bounding box center [285, 152] width 66 height 9
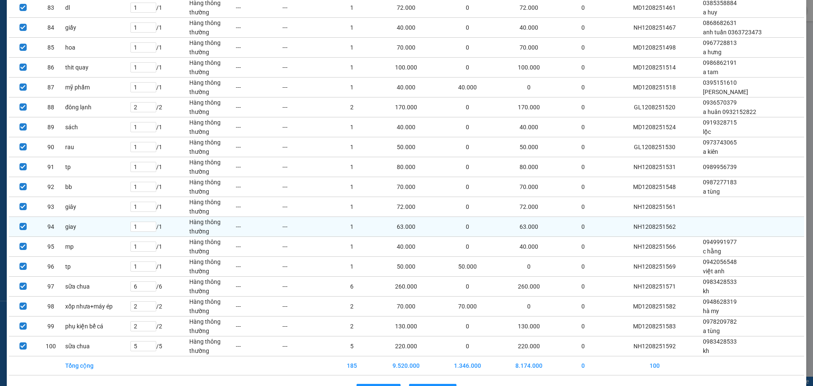
scroll to position [1738, 0]
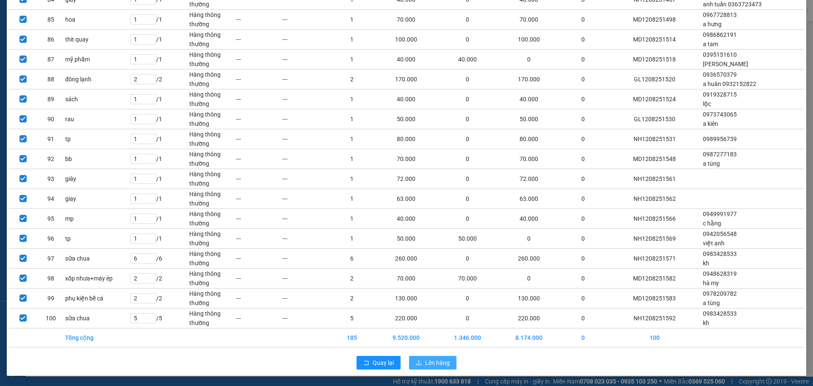
click at [439, 362] on span "Lên hàng" at bounding box center [437, 362] width 25 height 9
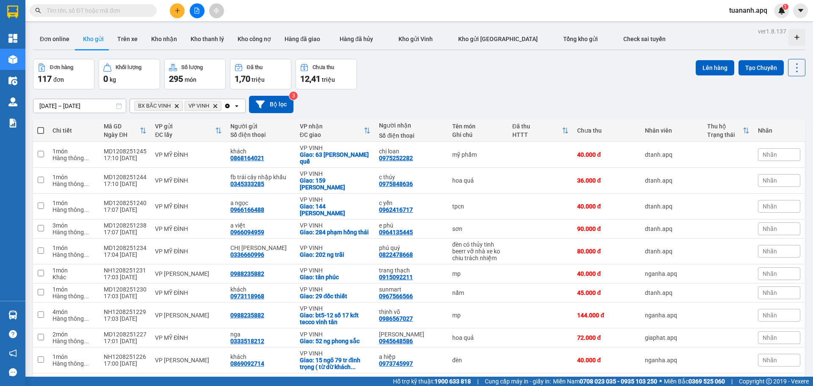
click at [43, 132] on span at bounding box center [40, 130] width 7 height 7
click at [41, 126] on input "checkbox" at bounding box center [41, 126] width 0 height 0
checkbox input "true"
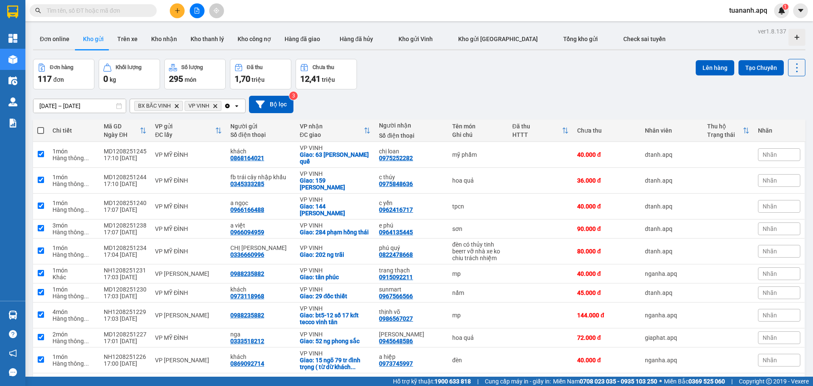
checkbox input "true"
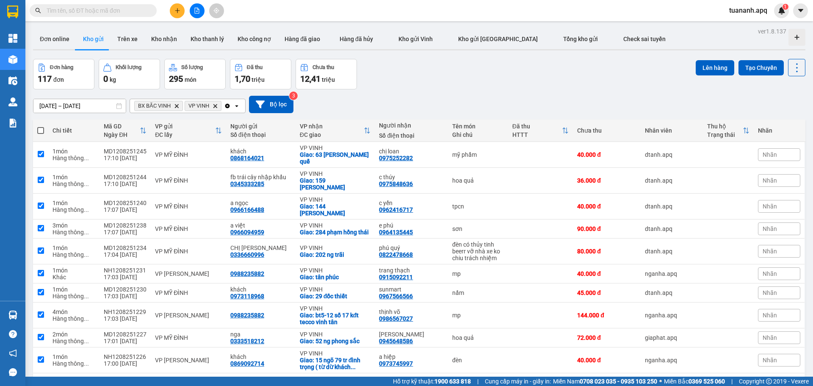
checkbox input "true"
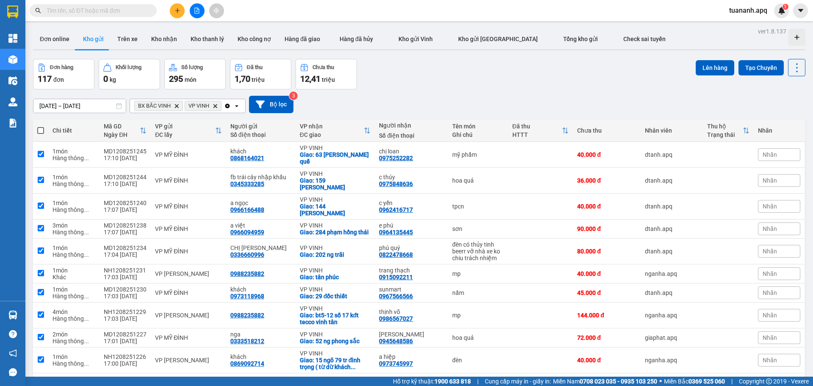
checkbox input "true"
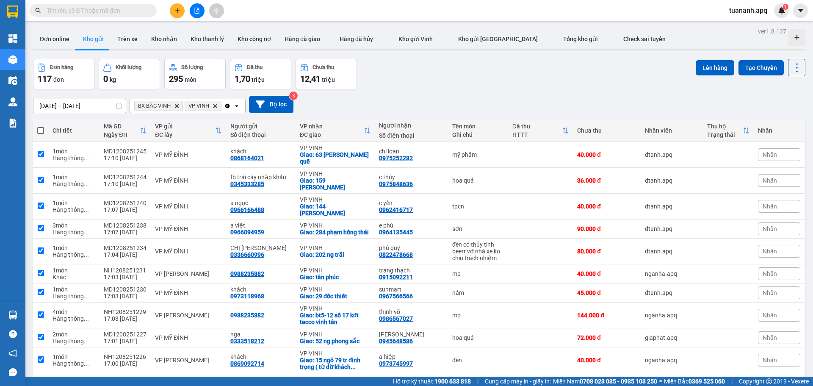
checkbox input "true"
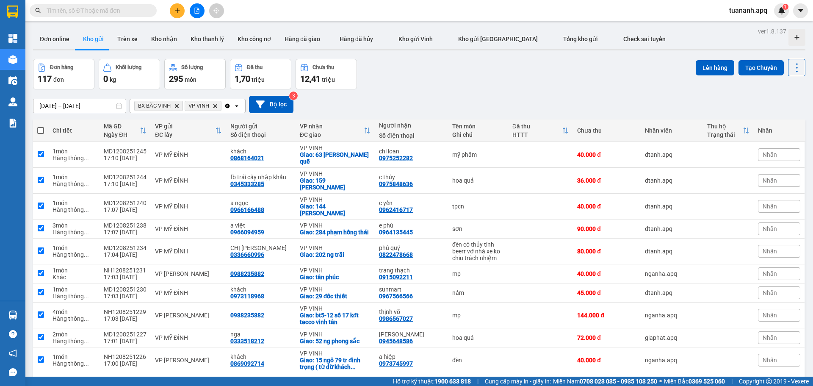
checkbox input "true"
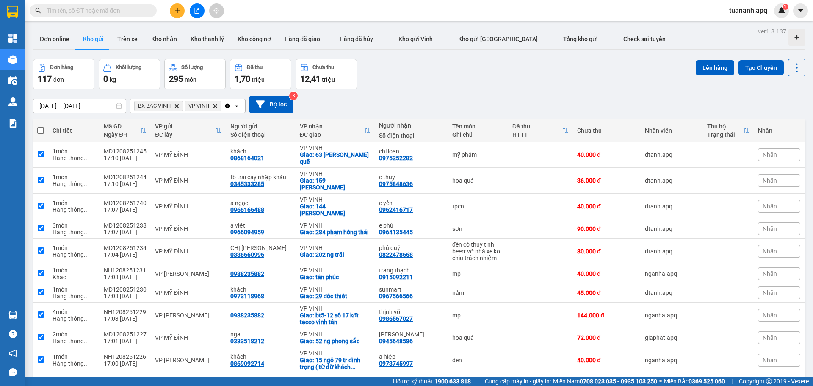
checkbox input "true"
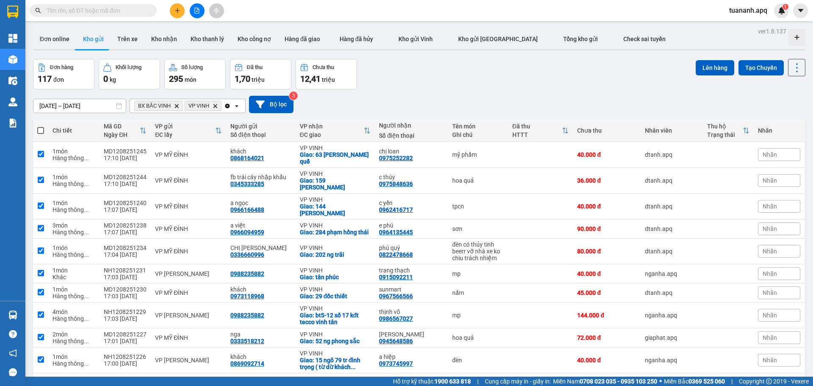
checkbox input "true"
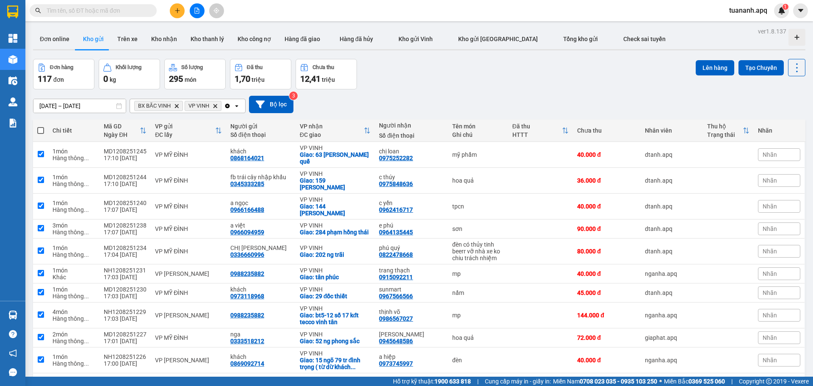
checkbox input "true"
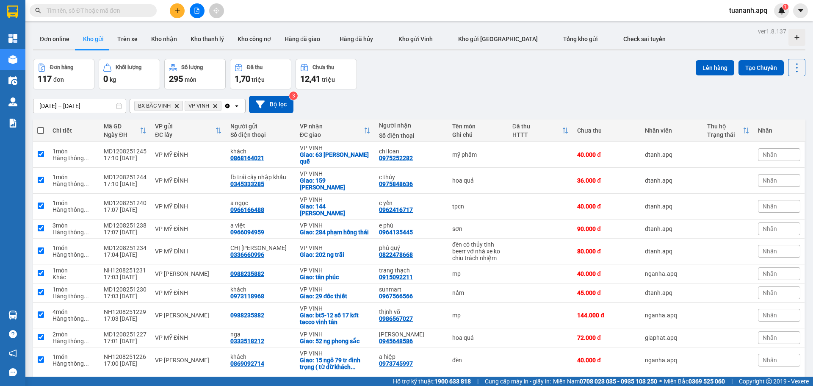
checkbox input "true"
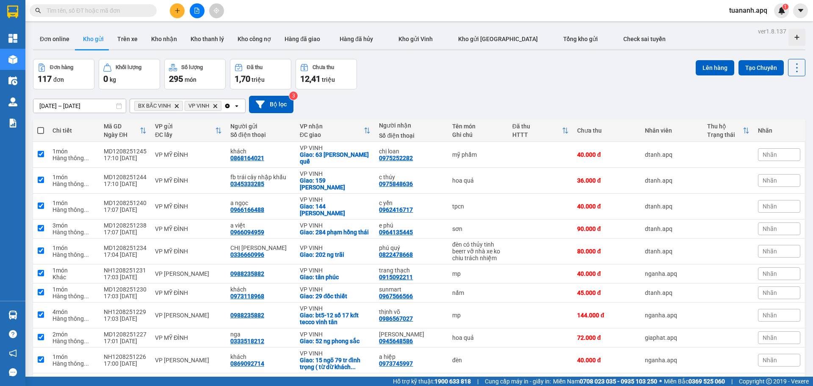
checkbox input "true"
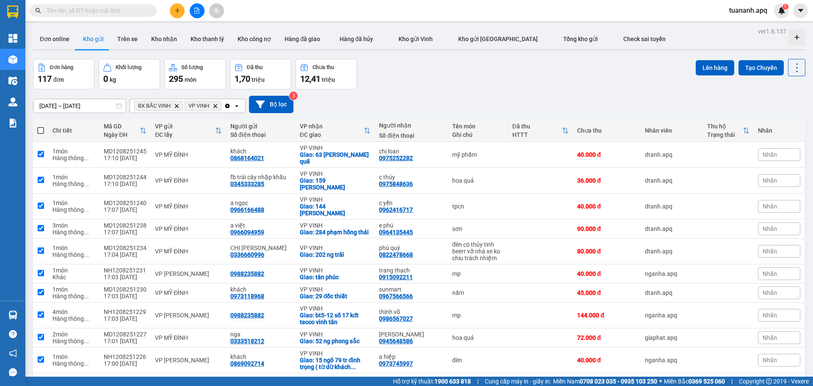
checkbox input "true"
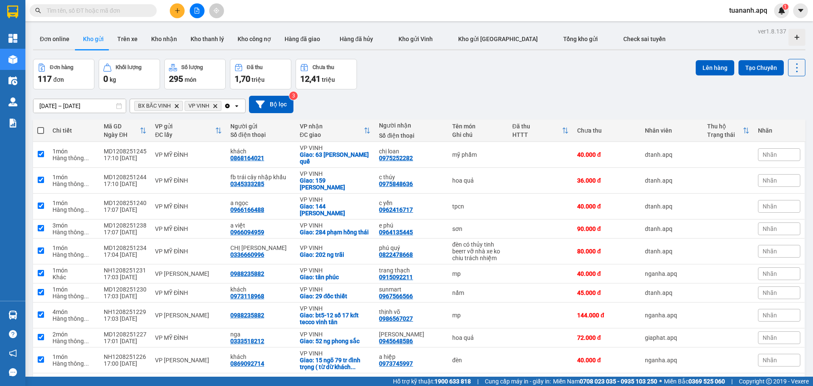
checkbox input "true"
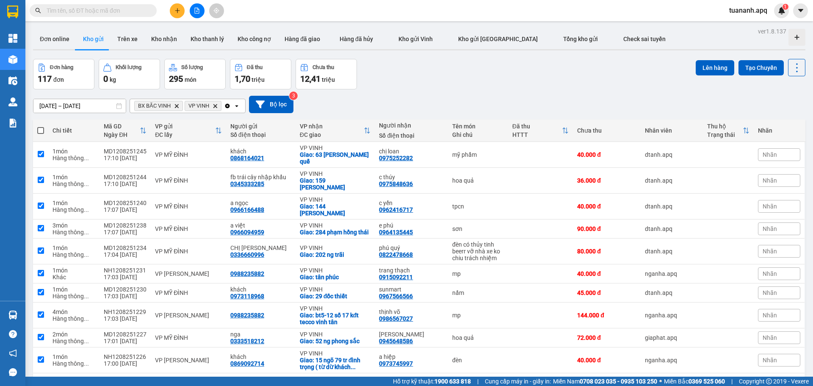
checkbox input "true"
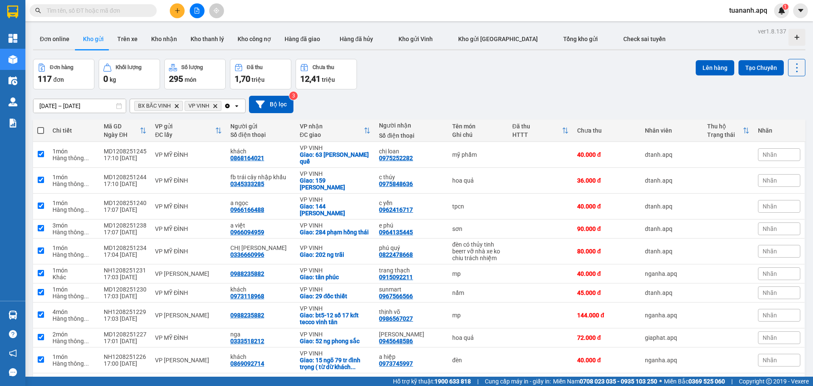
checkbox input "true"
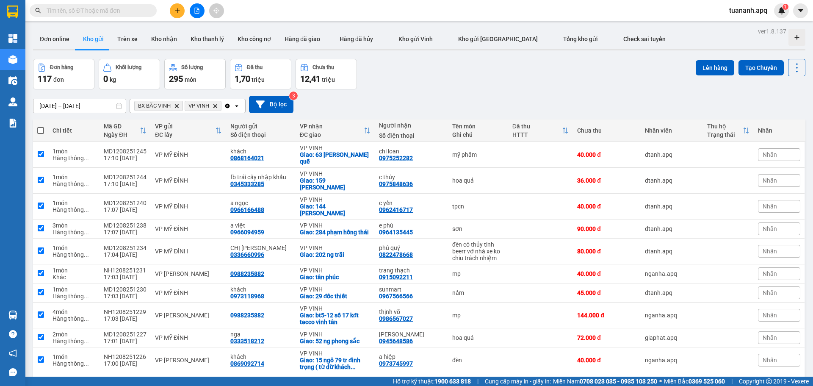
checkbox input "true"
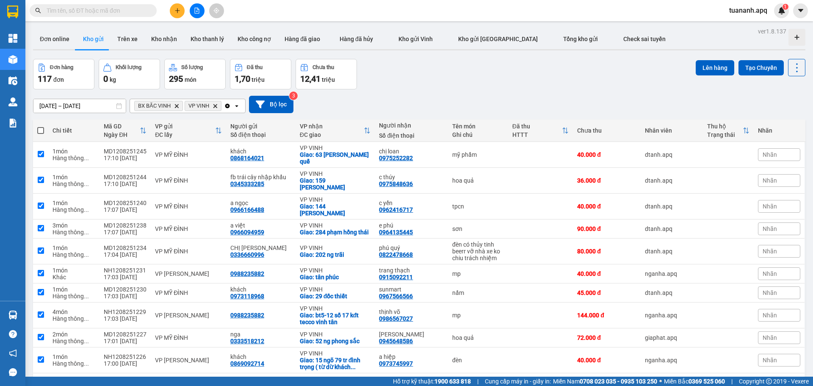
checkbox input "true"
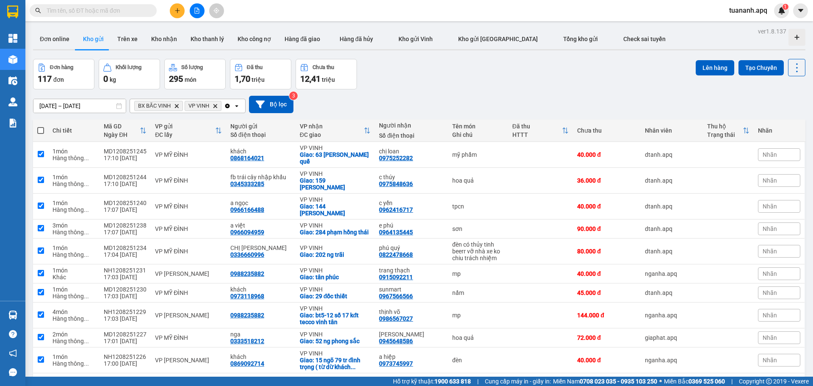
checkbox input "true"
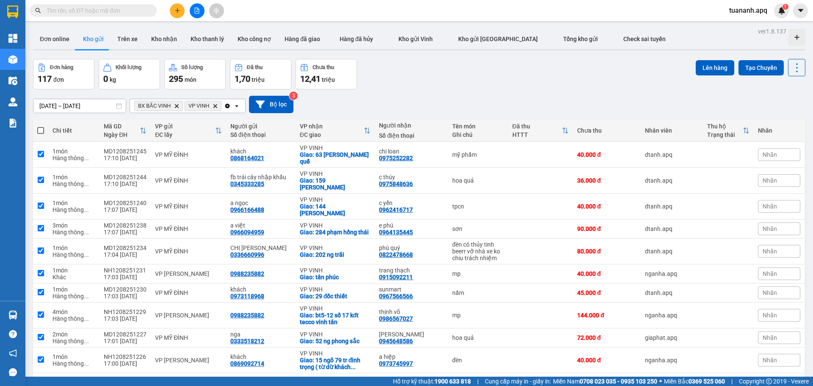
checkbox input "true"
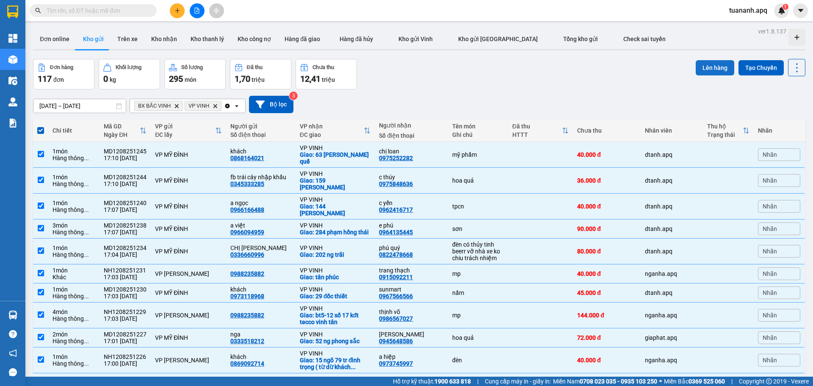
click at [701, 71] on button "Lên hàng" at bounding box center [714, 67] width 39 height 15
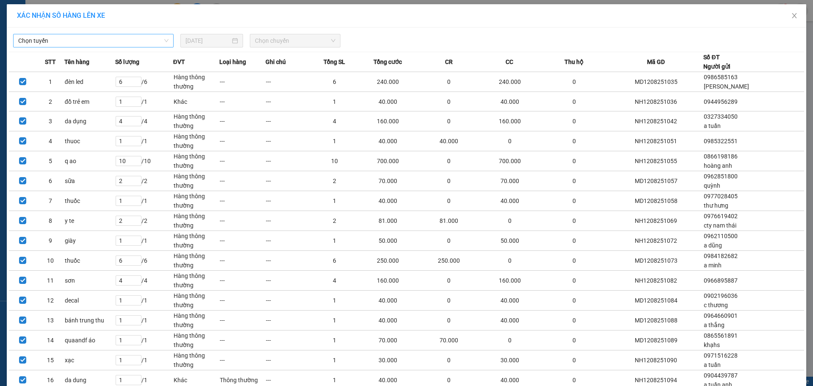
click at [118, 42] on span "Chọn tuyến" at bounding box center [93, 40] width 150 height 13
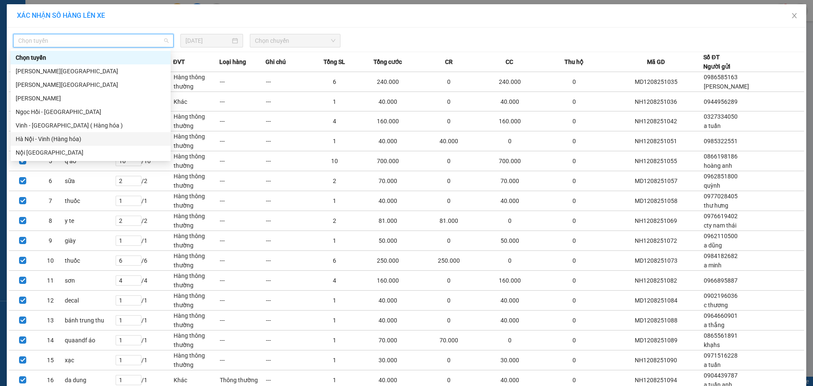
click at [102, 138] on div "Hà Nội - Vinh (Hàng hóa)" at bounding box center [91, 138] width 150 height 9
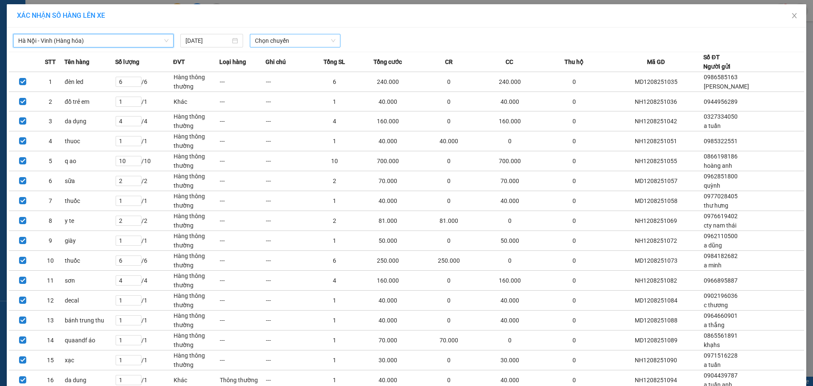
click at [263, 44] on span "Chọn chuyến" at bounding box center [295, 40] width 80 height 13
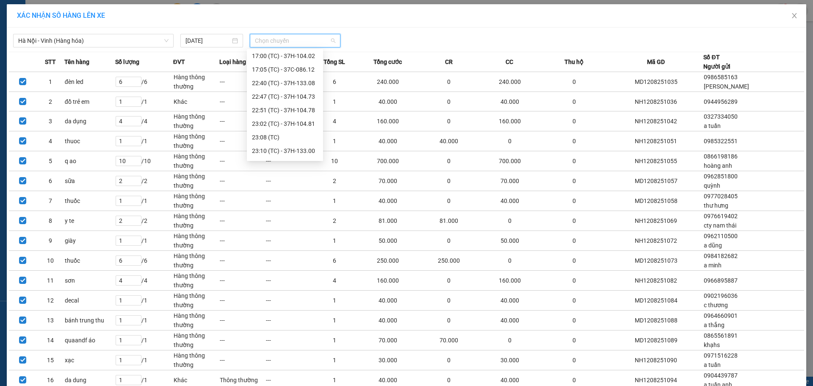
scroll to position [149, 0]
click at [284, 151] on div "23:30 (TC) - UN-9947" at bounding box center [285, 152] width 66 height 9
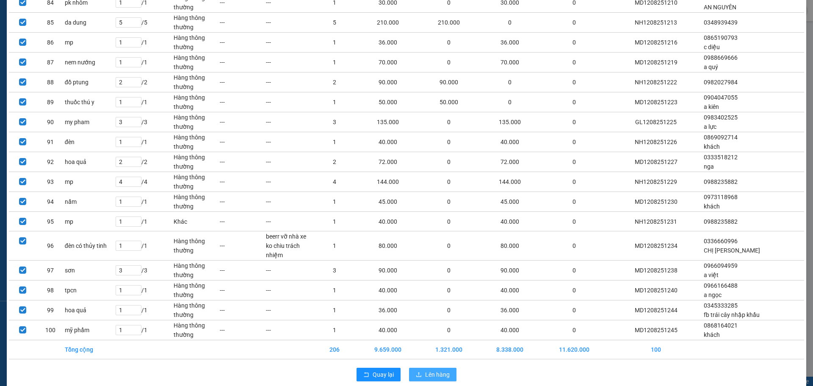
scroll to position [1755, 0]
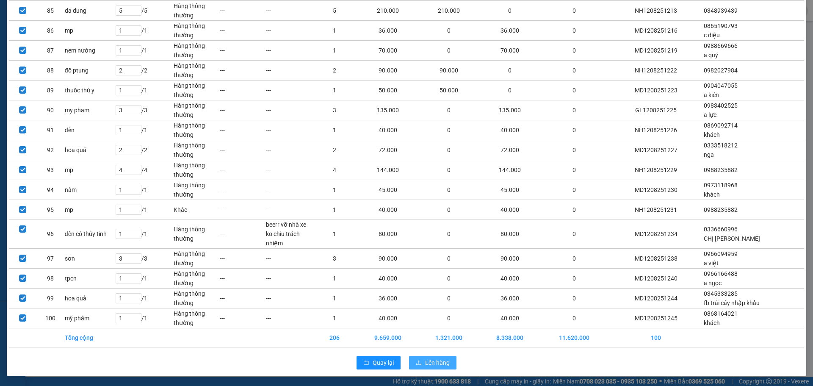
click at [432, 360] on span "Lên hàng" at bounding box center [437, 362] width 25 height 9
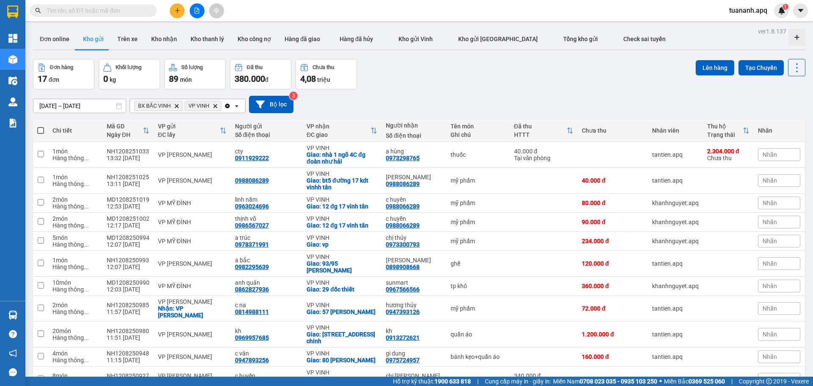
click at [39, 131] on span at bounding box center [40, 130] width 7 height 7
click at [41, 126] on input "checkbox" at bounding box center [41, 126] width 0 height 0
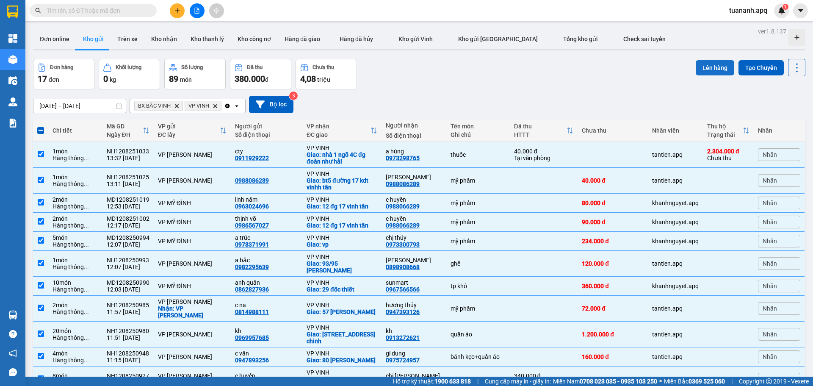
click at [718, 69] on button "Lên hàng" at bounding box center [714, 67] width 39 height 15
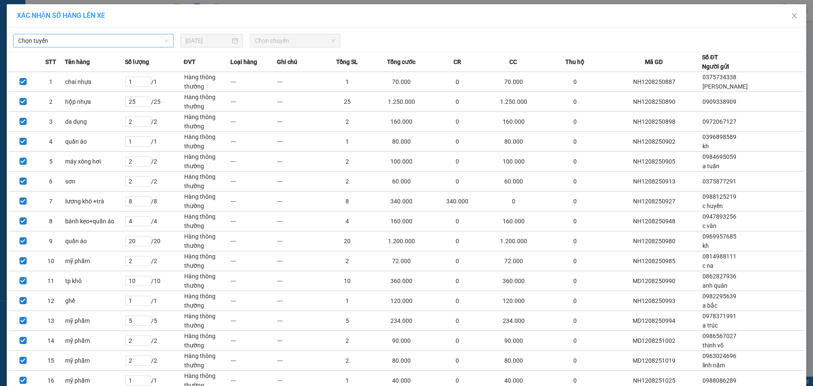
click at [154, 44] on span "Chọn tuyến" at bounding box center [93, 40] width 150 height 13
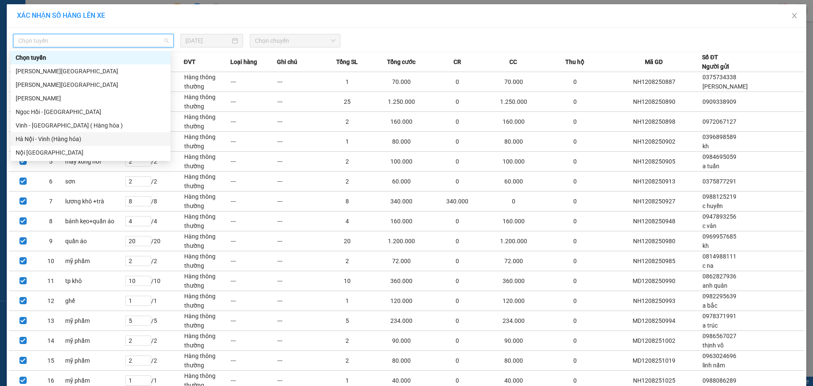
click at [110, 138] on div "Hà Nội - Vinh (Hàng hóa)" at bounding box center [91, 138] width 150 height 9
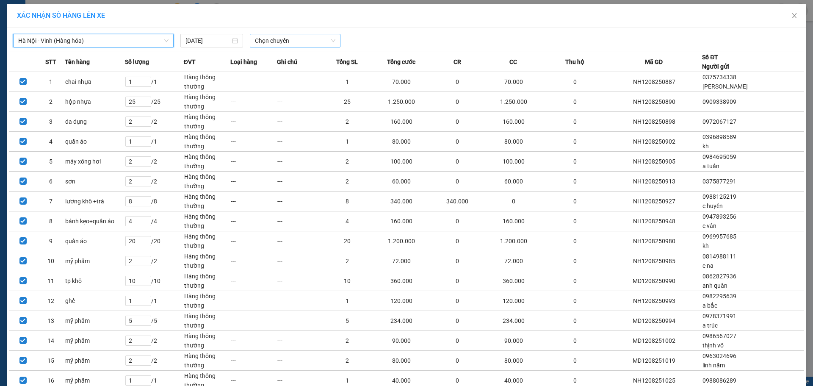
click at [277, 39] on span "Chọn chuyến" at bounding box center [295, 40] width 80 height 13
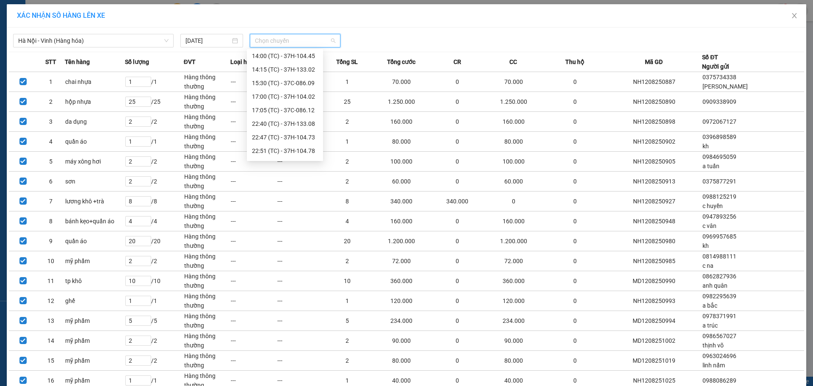
scroll to position [149, 0]
click at [292, 151] on div "23:30 (TC) - UN-9947" at bounding box center [285, 152] width 66 height 9
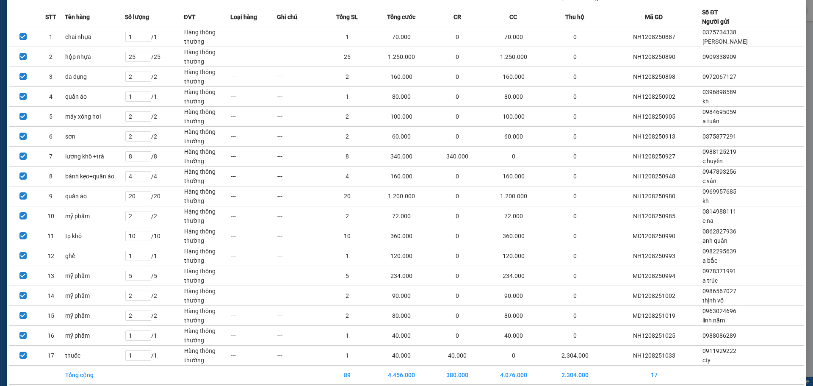
scroll to position [87, 0]
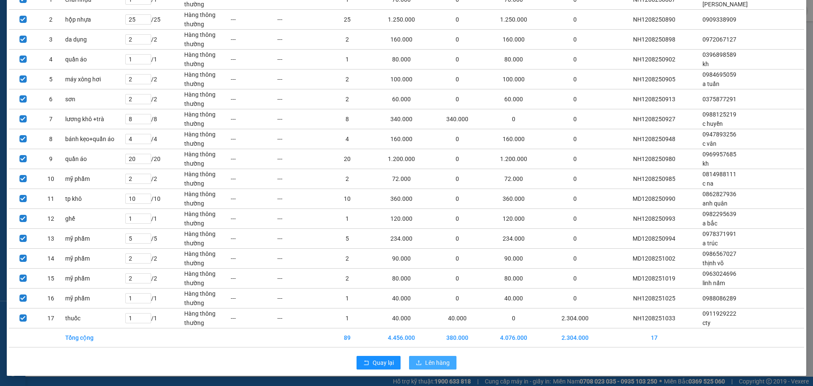
click at [443, 364] on span "Lên hàng" at bounding box center [437, 362] width 25 height 9
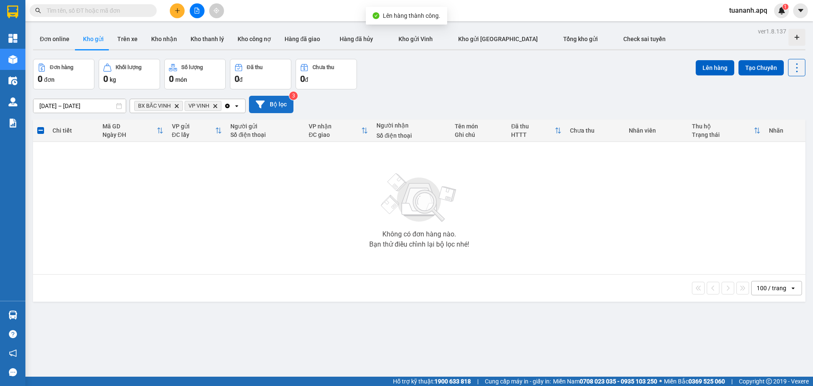
click at [282, 99] on button "Bộ lọc" at bounding box center [271, 104] width 44 height 17
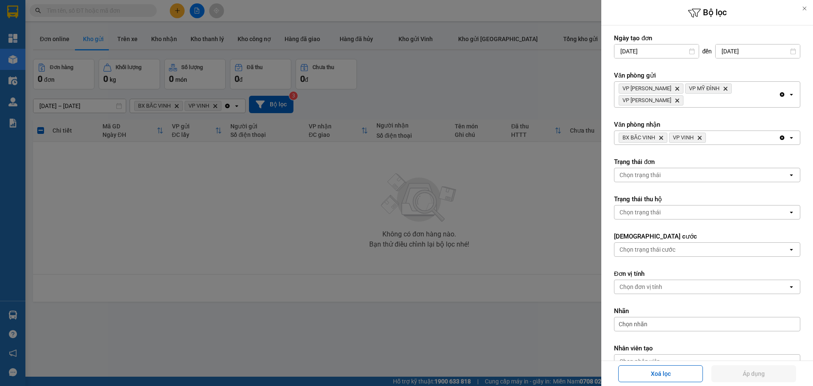
click at [669, 90] on div "VP NGỌC HỒI Delete VP MỸ ĐÌNH Delete VP GIA LÂM Delete" at bounding box center [696, 94] width 164 height 25
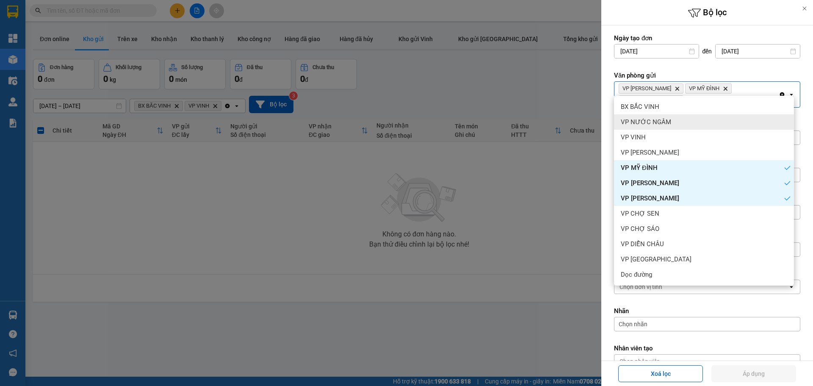
click at [666, 119] on span "VP NƯỚC NGẦM" at bounding box center [645, 122] width 50 height 8
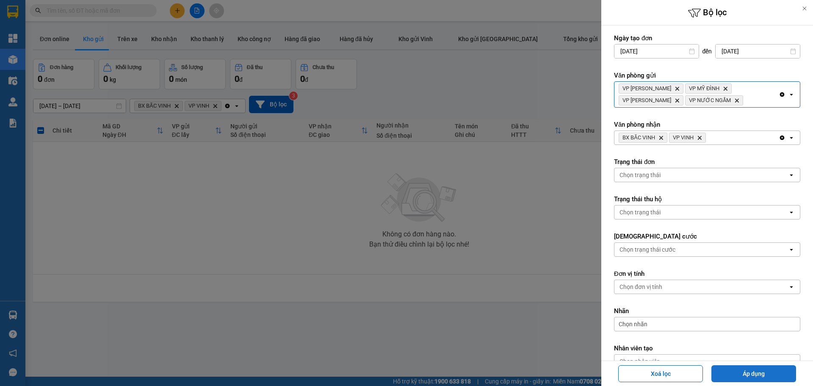
click at [720, 372] on button "Áp dụng" at bounding box center [753, 373] width 85 height 17
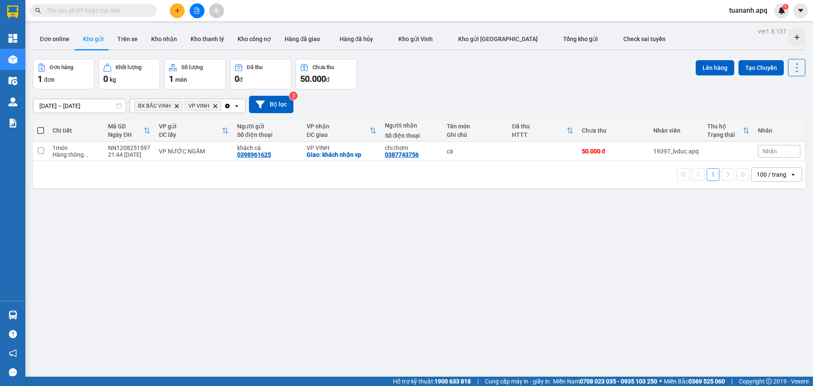
click at [218, 106] on icon "Delete" at bounding box center [214, 105] width 5 height 5
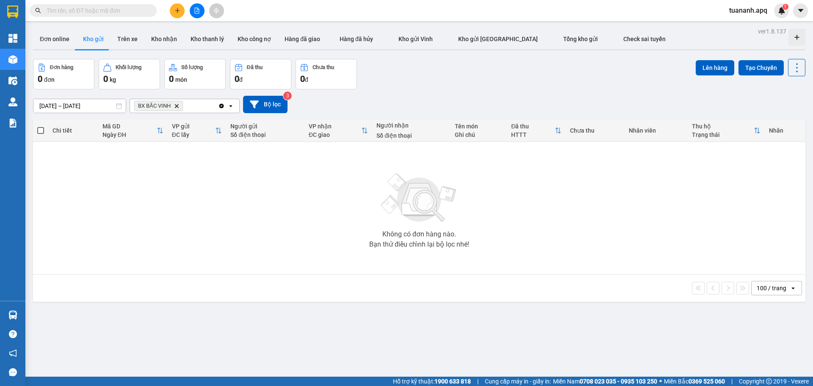
click at [177, 108] on icon "Delete" at bounding box center [176, 105] width 5 height 5
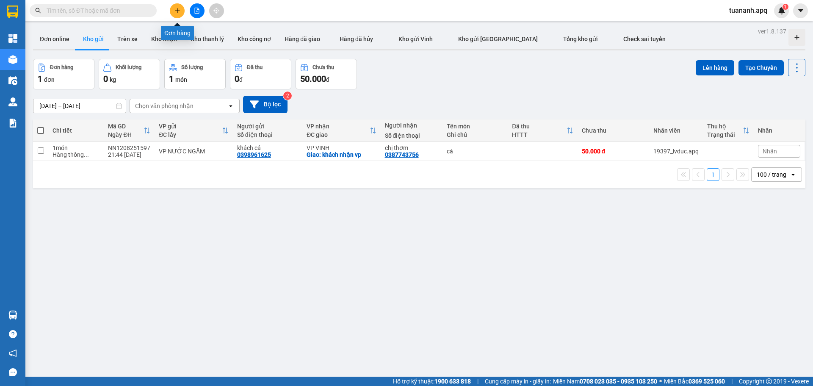
click at [173, 11] on button at bounding box center [177, 10] width 15 height 15
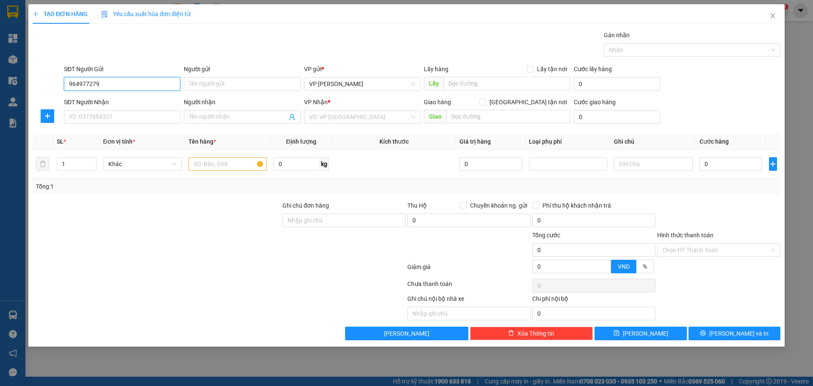
click at [69, 81] on input "964977279" at bounding box center [122, 84] width 116 height 14
click at [100, 97] on div "0964977279" at bounding box center [122, 100] width 106 height 9
click at [110, 113] on input "SĐT Người Nhận" at bounding box center [122, 117] width 116 height 14
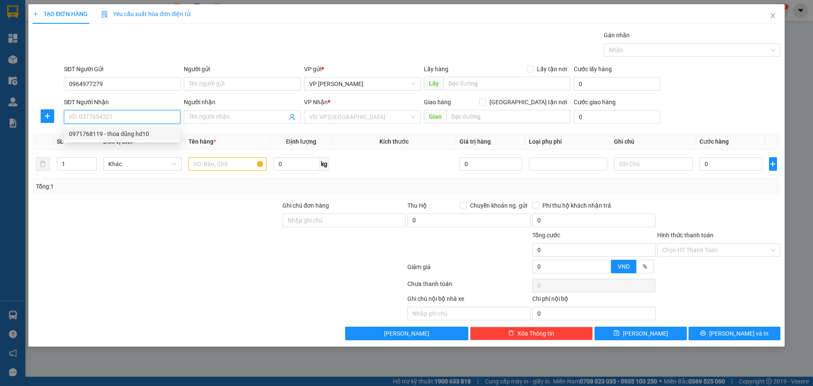
click at [109, 130] on div "0971768119 - thoa dũng hd10" at bounding box center [122, 133] width 106 height 9
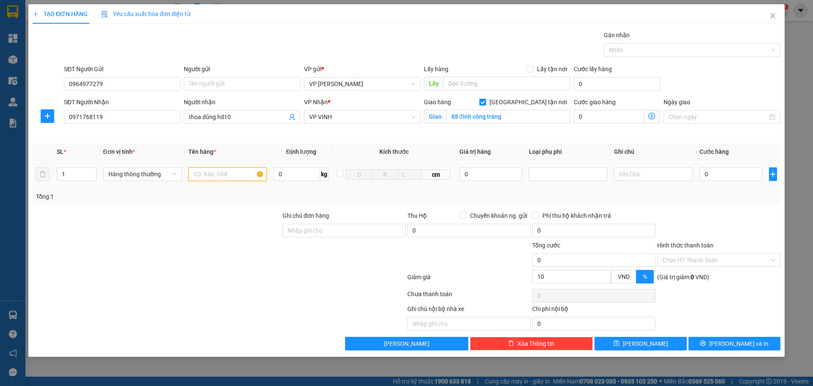
click at [206, 178] on input "text" at bounding box center [227, 174] width 78 height 14
click at [711, 169] on input "0" at bounding box center [730, 174] width 63 height 14
click at [737, 225] on div at bounding box center [718, 226] width 125 height 30
click at [735, 341] on span "Lưu và In" at bounding box center [738, 343] width 59 height 9
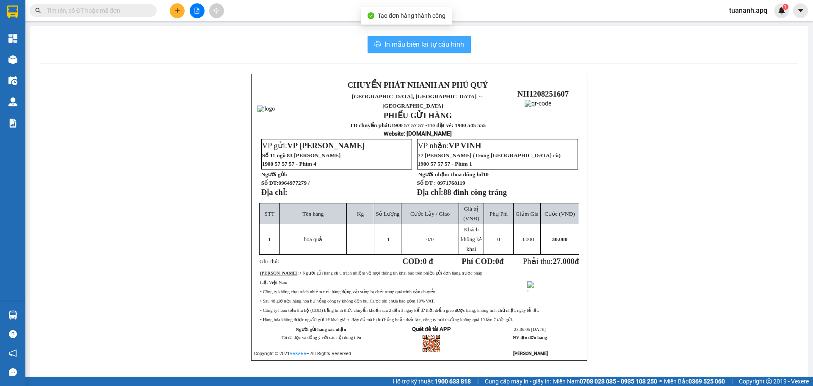
click at [427, 41] on span "In mẫu biên lai tự cấu hình" at bounding box center [424, 44] width 80 height 11
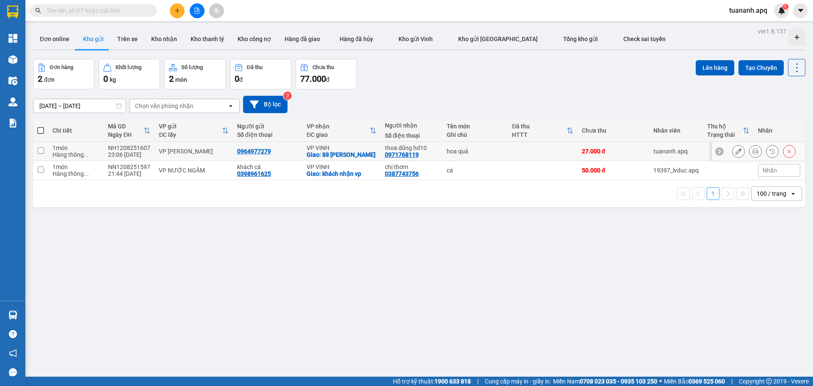
click at [415, 153] on div "thoa dũng hd10 0971768119" at bounding box center [411, 151] width 53 height 14
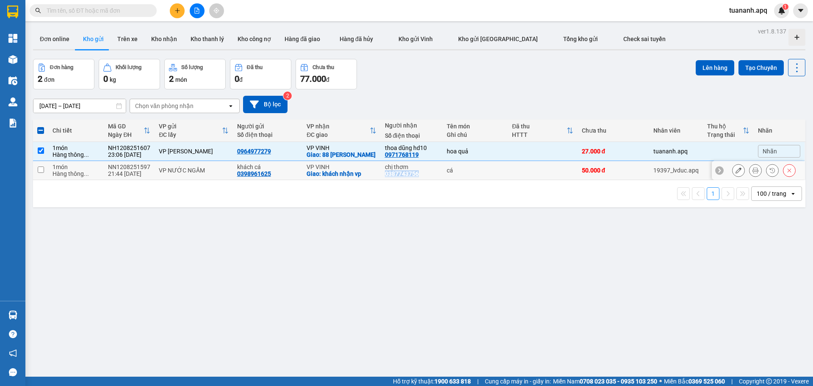
drag, startPoint x: 416, startPoint y: 170, endPoint x: 423, endPoint y: 168, distance: 7.7
click at [417, 170] on div "chị thơm 0387743756" at bounding box center [411, 170] width 53 height 14
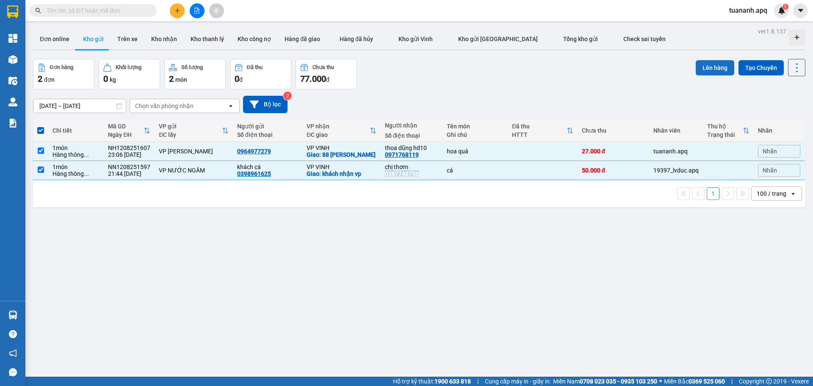
click at [707, 63] on button "Lên hàng" at bounding box center [714, 67] width 39 height 15
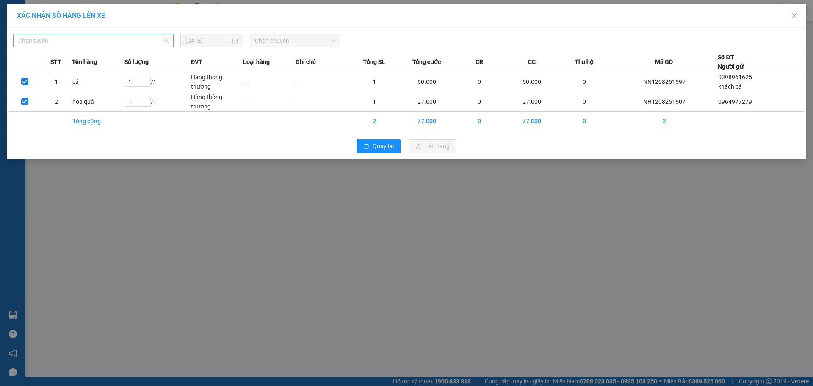
drag, startPoint x: 156, startPoint y: 40, endPoint x: 124, endPoint y: 103, distance: 70.6
click at [156, 40] on span "Chọn tuyến" at bounding box center [93, 40] width 150 height 13
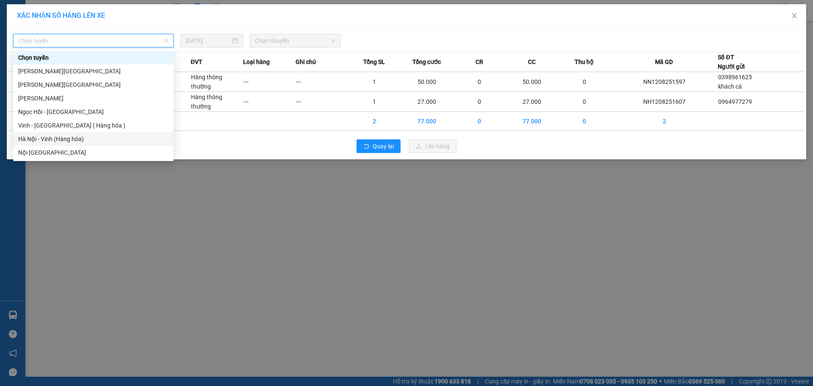
click at [95, 136] on div "Hà Nội - Vinh (Hàng hóa)" at bounding box center [93, 138] width 150 height 9
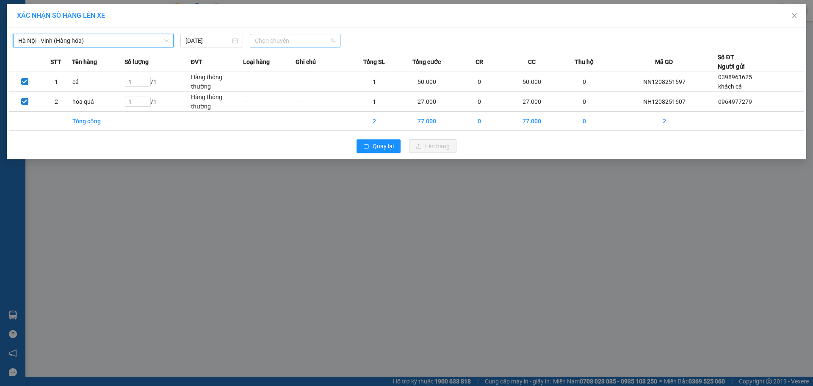
click at [286, 37] on span "Chọn chuyến" at bounding box center [295, 40] width 80 height 13
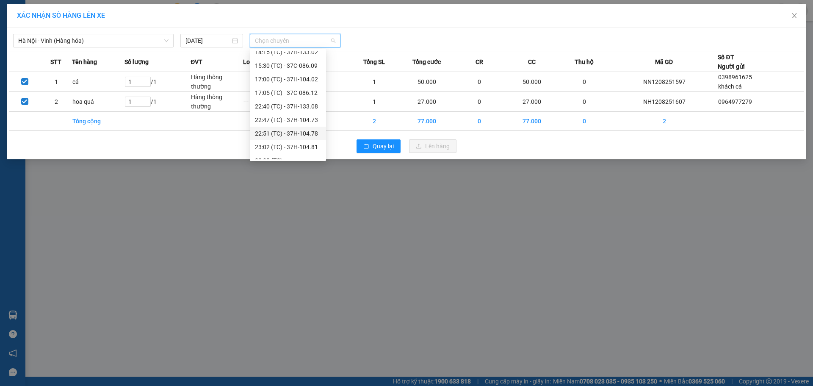
scroll to position [149, 0]
click at [292, 153] on div "23:30 (TC) - UN-9947" at bounding box center [288, 152] width 66 height 9
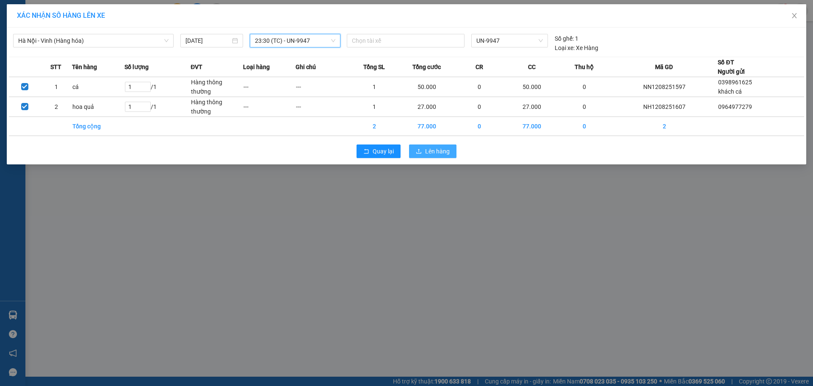
click at [412, 154] on button "Lên hàng" at bounding box center [432, 151] width 47 height 14
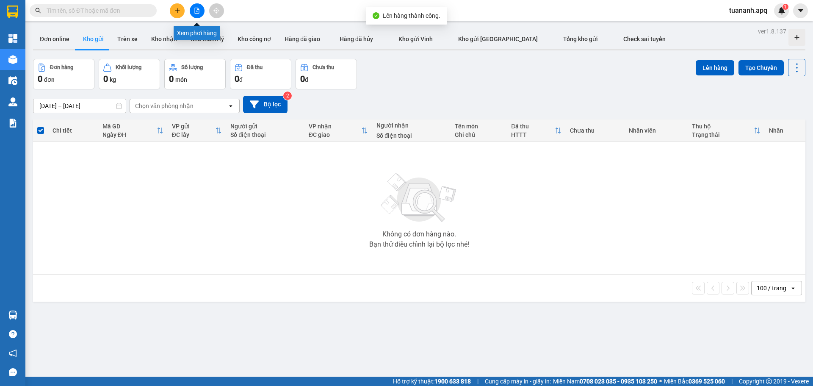
click at [195, 14] on button at bounding box center [197, 10] width 15 height 15
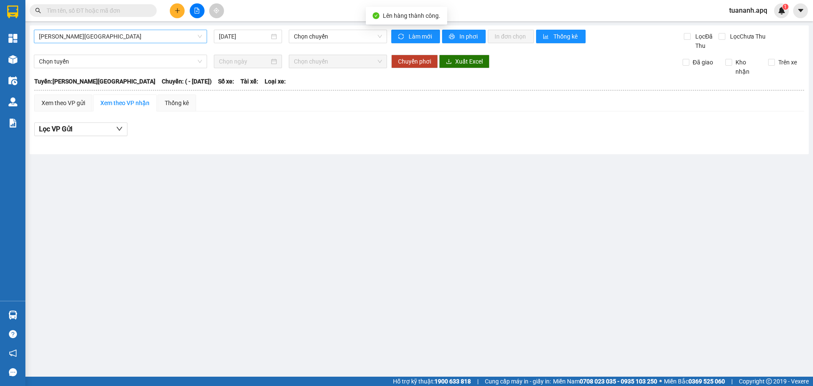
click at [138, 38] on span "Gia Lâm - Mỹ Đình" at bounding box center [120, 36] width 163 height 13
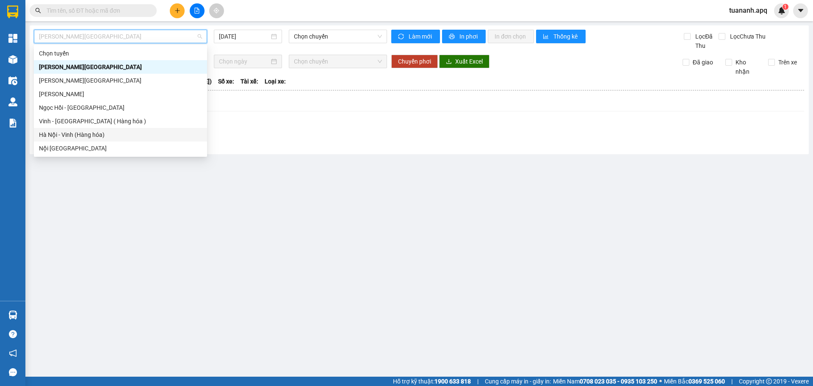
click at [107, 134] on div "Hà Nội - Vinh (Hàng hóa)" at bounding box center [120, 134] width 163 height 9
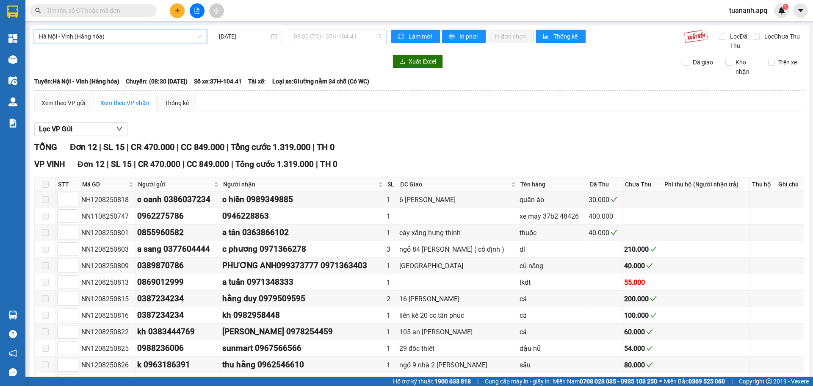
click at [338, 36] on span "08:30 (TC) - 37H-104.41" at bounding box center [338, 36] width 88 height 13
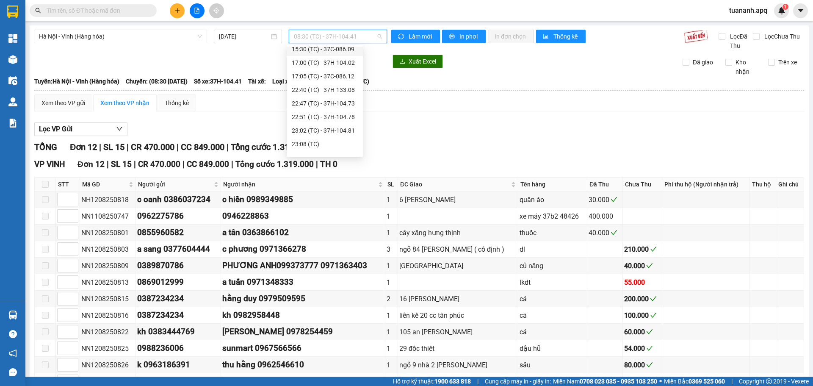
scroll to position [149, 0]
click at [330, 149] on div "23:30 (TC) - UN-9947" at bounding box center [325, 147] width 66 height 9
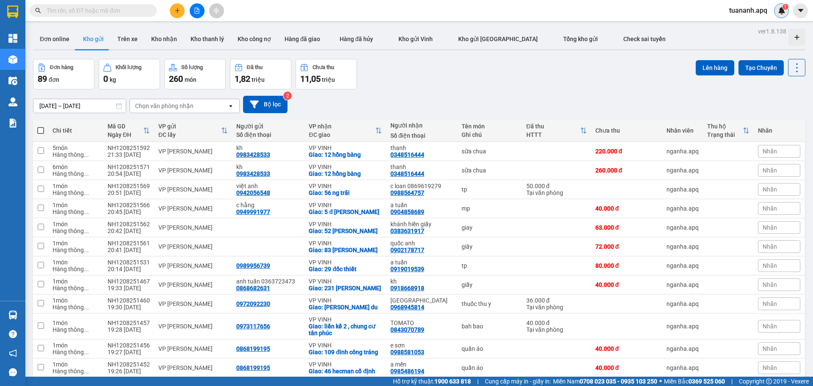
click at [776, 13] on div "1" at bounding box center [781, 10] width 15 height 15
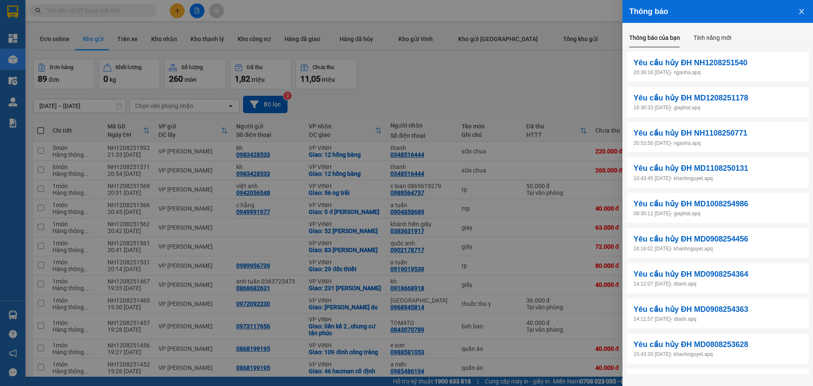
click at [511, 74] on div at bounding box center [406, 193] width 813 height 386
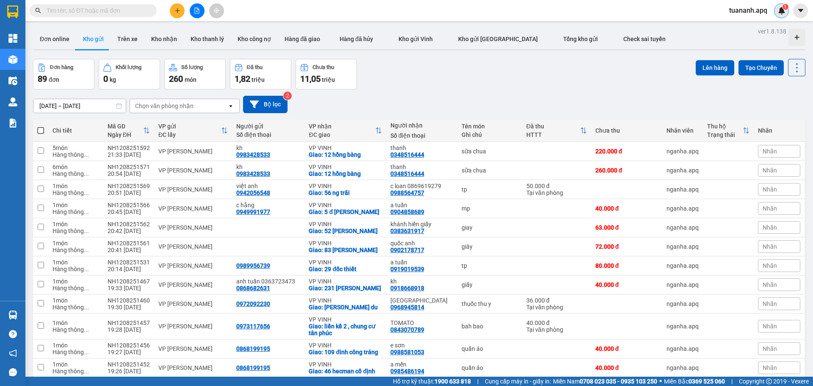
click at [779, 14] on img at bounding box center [782, 11] width 8 height 8
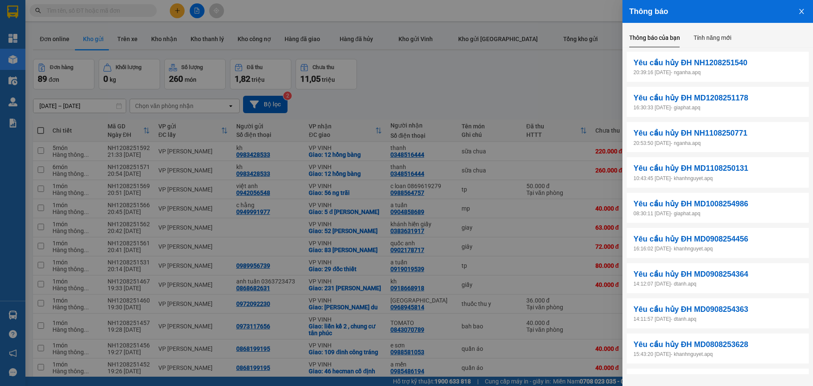
click at [483, 73] on div at bounding box center [406, 193] width 813 height 386
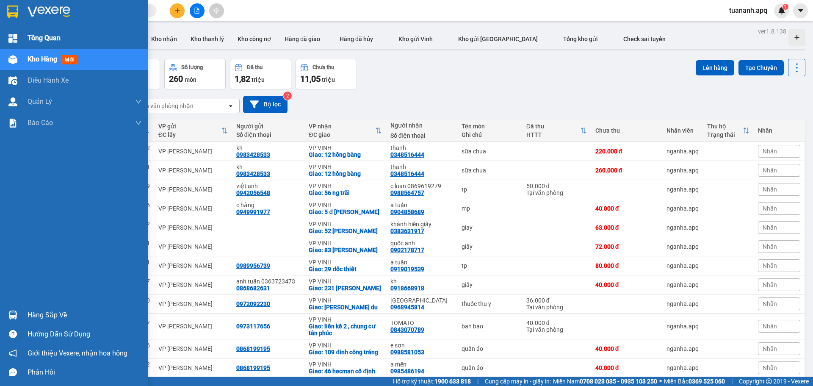
click at [19, 32] on div at bounding box center [13, 38] width 15 height 15
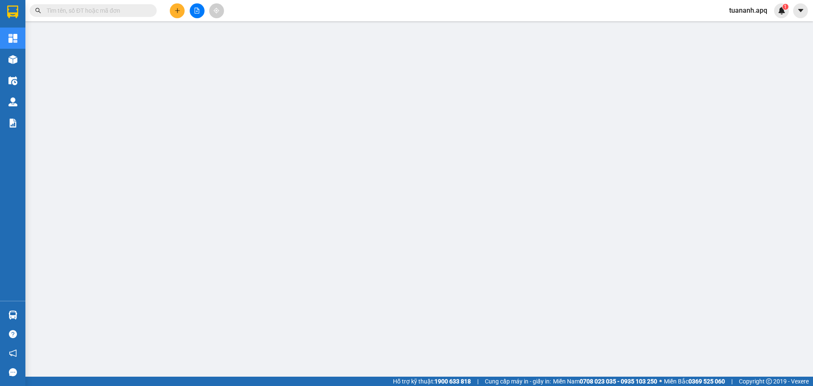
click at [738, 14] on span "tuananh.apq" at bounding box center [748, 10] width 52 height 11
click at [742, 24] on span "Đăng xuất" at bounding box center [753, 26] width 36 height 9
